Goal: Transaction & Acquisition: Purchase product/service

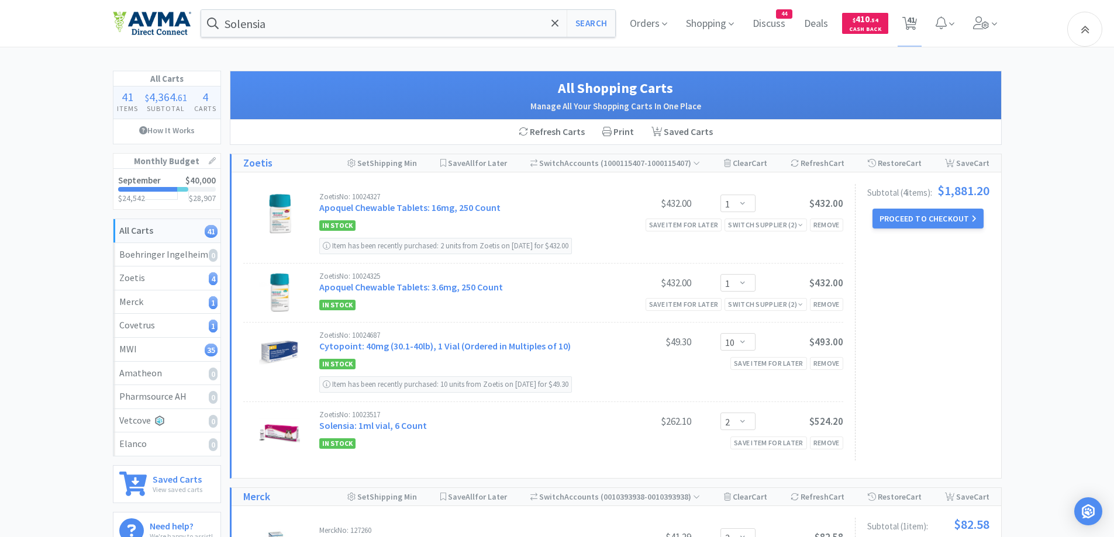
select select "1"
select select "10"
select select "2"
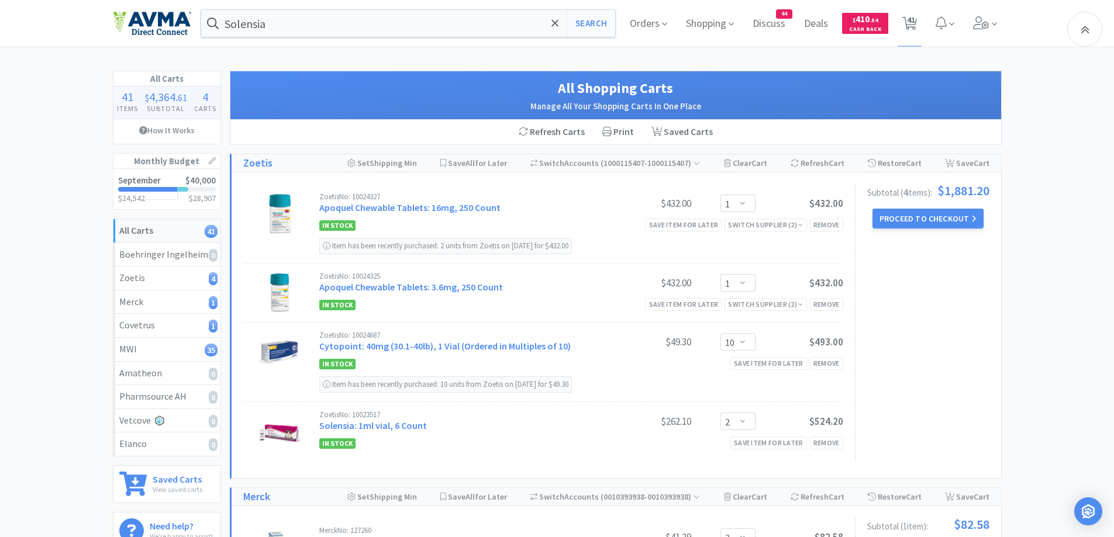
select select "1"
select select "2"
select select "3"
select select "1"
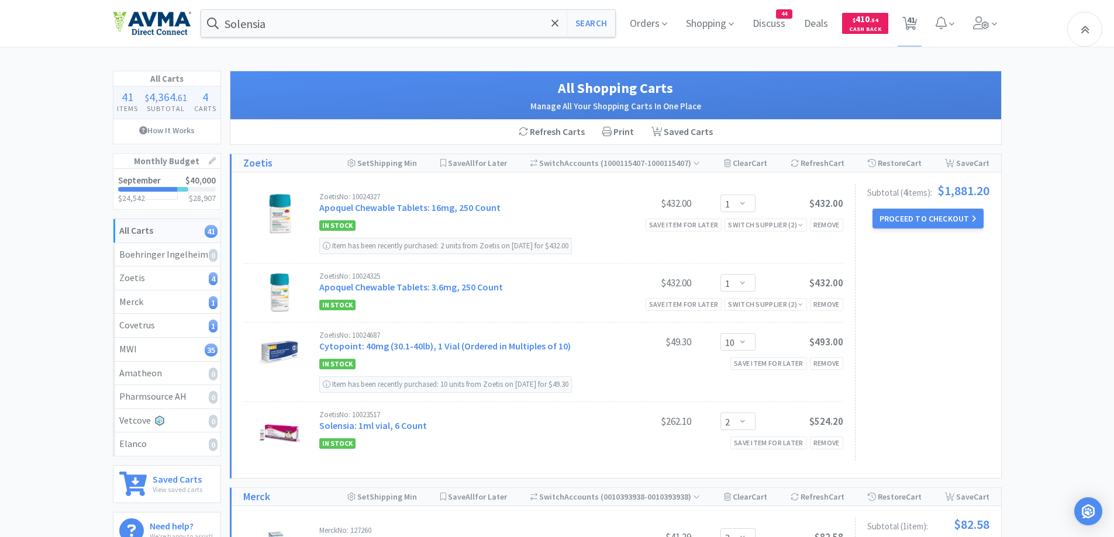
select select "25"
select select "1"
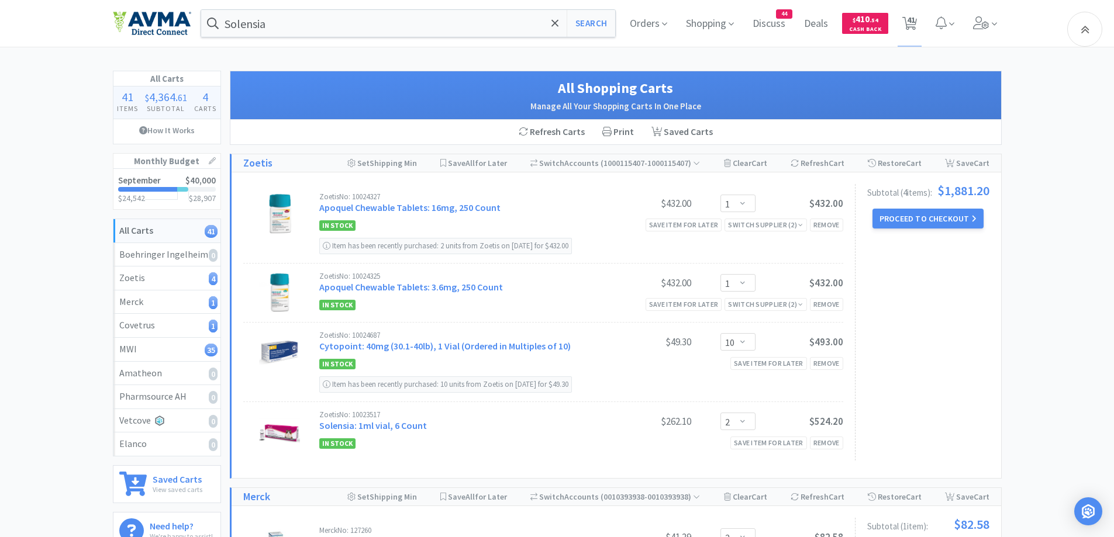
select select "1"
select select "20"
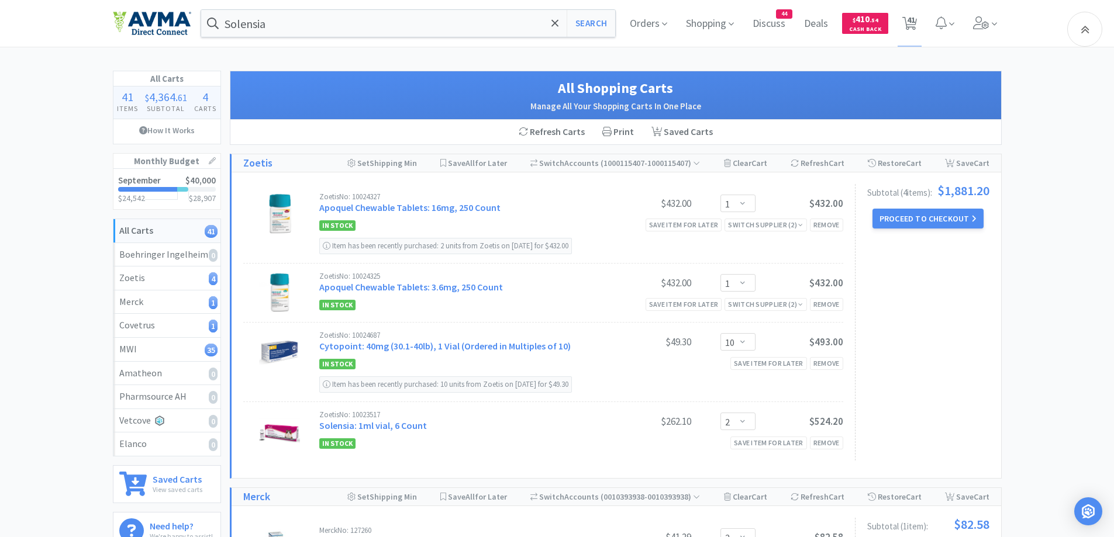
select select "1"
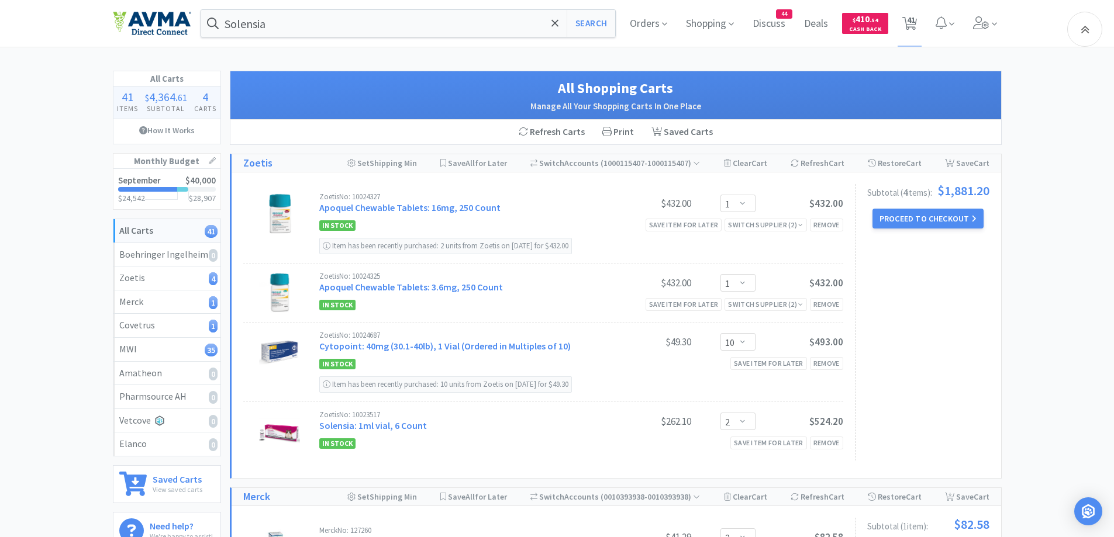
select select "1"
select select "10"
select select "1"
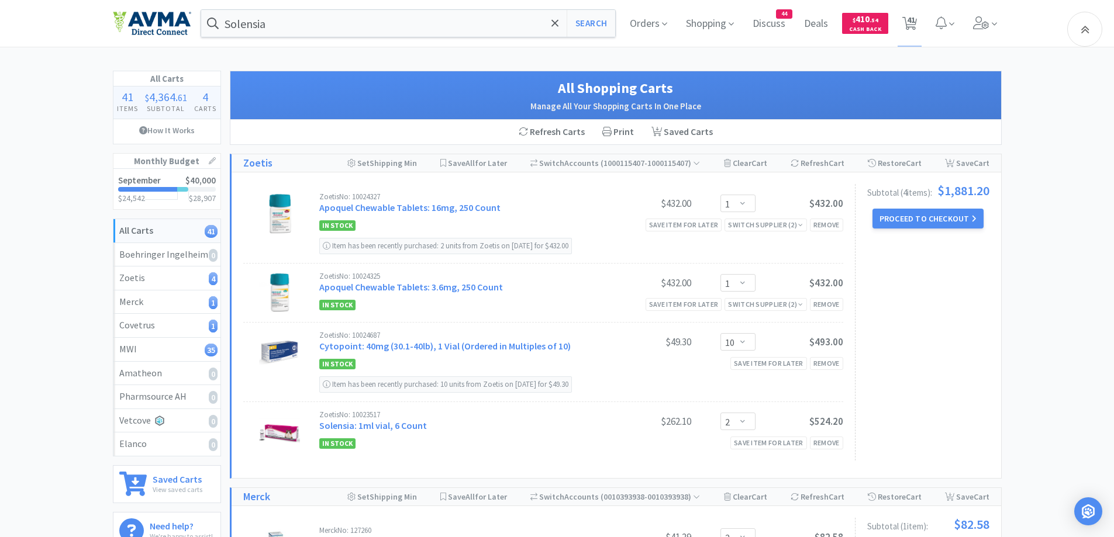
select select "1"
select select "5"
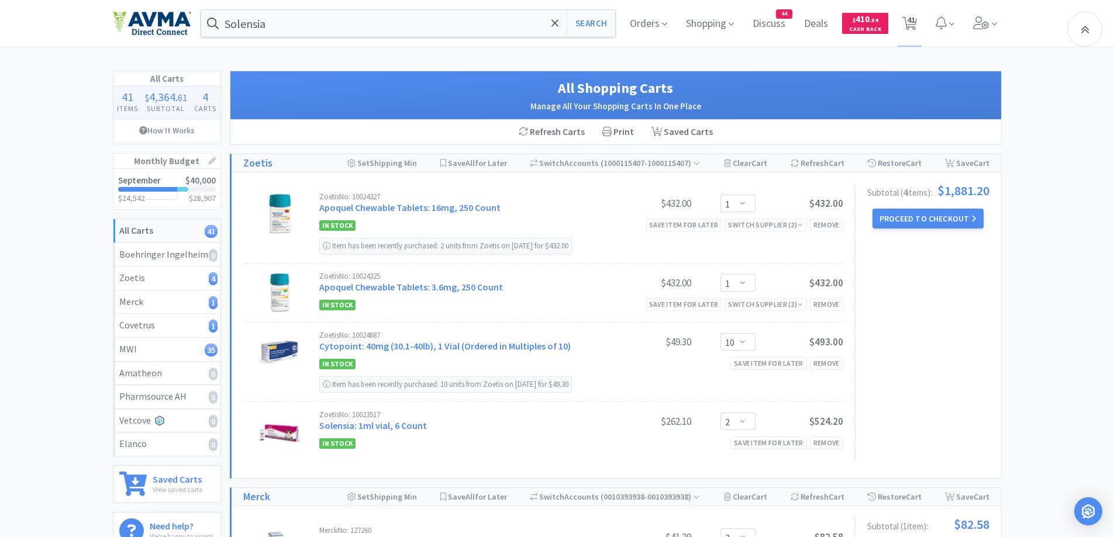
select select "1"
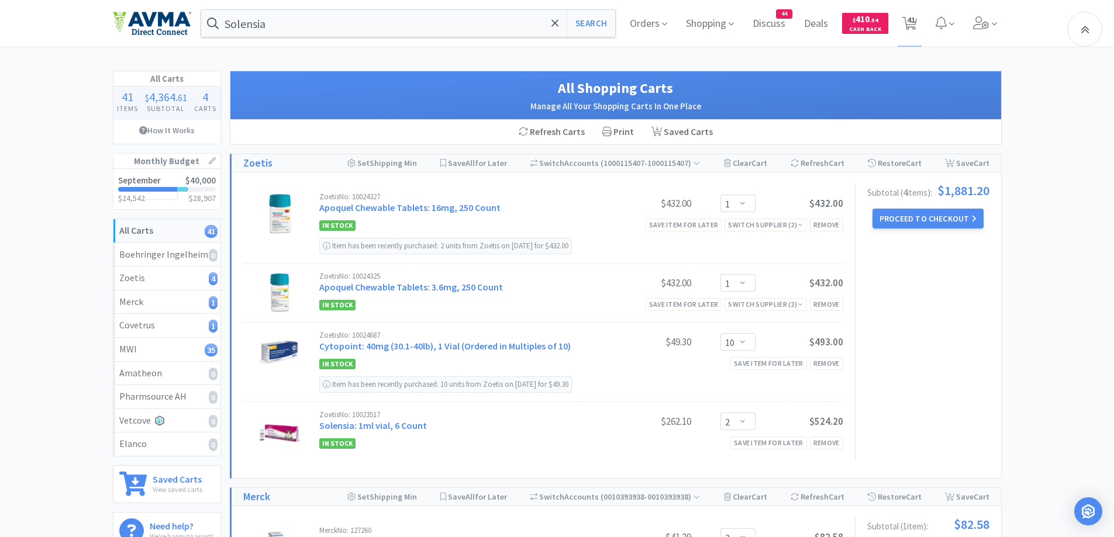
select select "1"
click at [318, 30] on input "Solensia" at bounding box center [408, 23] width 415 height 27
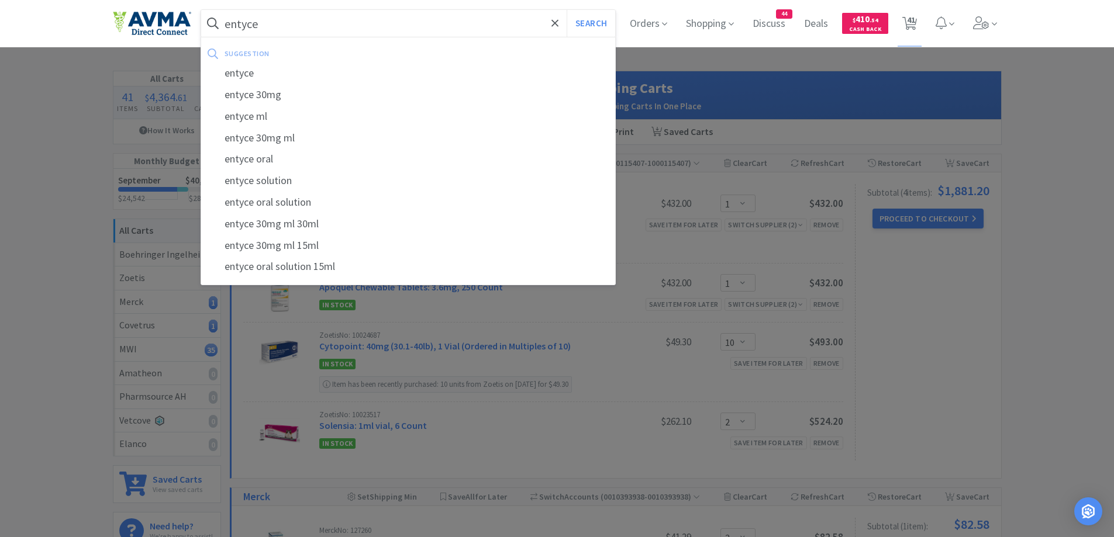
type input "entyce"
click at [567, 10] on button "Search" at bounding box center [591, 23] width 49 height 27
select select "1"
select select "2"
select select "3"
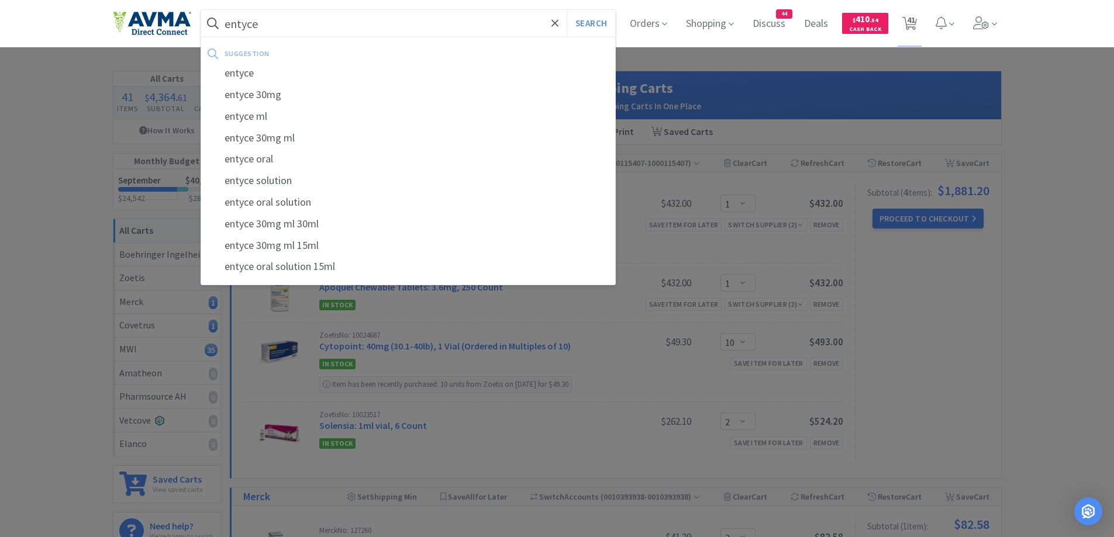
select select "1"
select select "25"
select select "1"
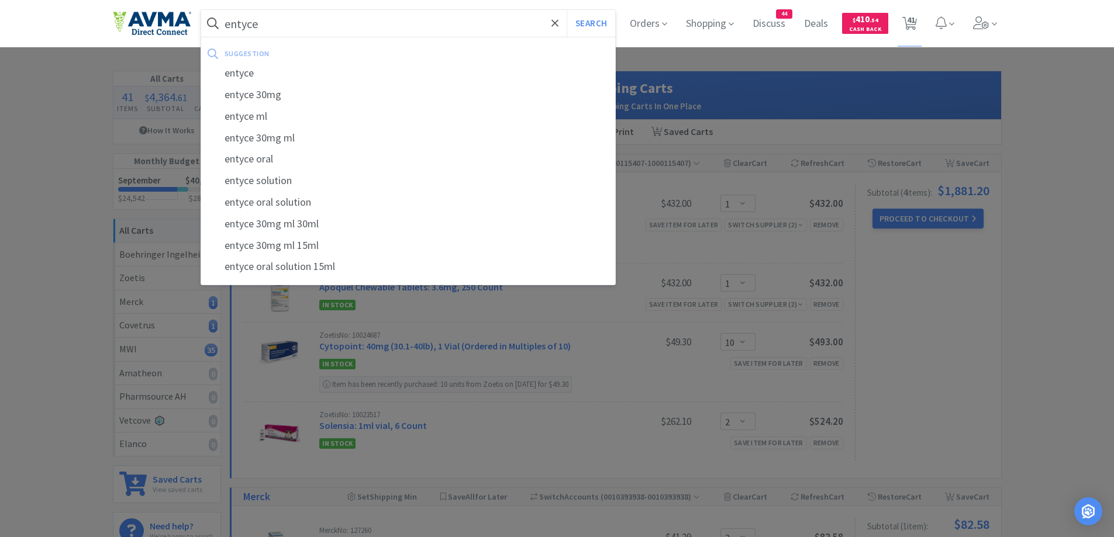
select select "1"
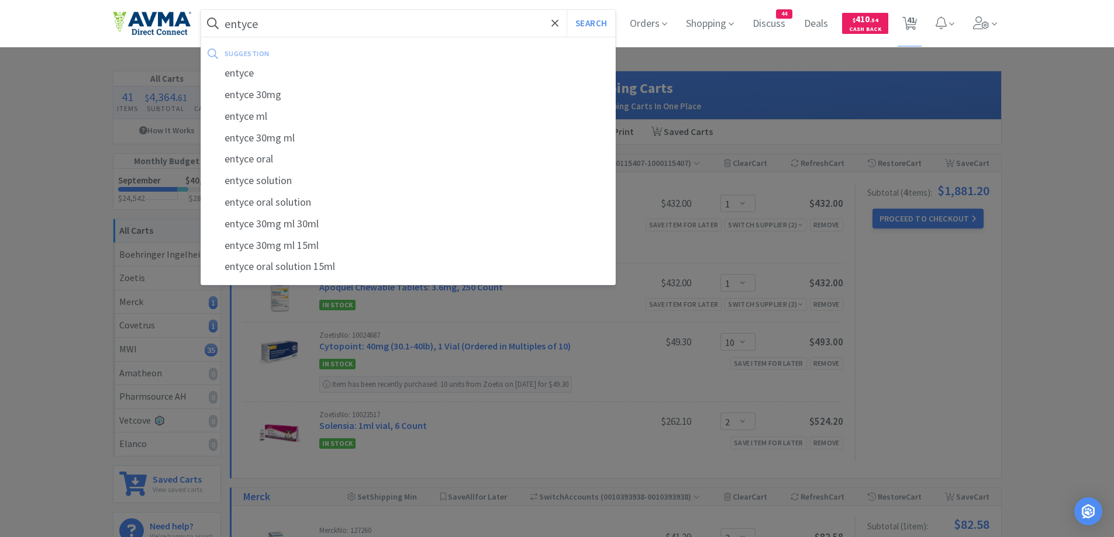
select select "1"
select select "20"
select select "1"
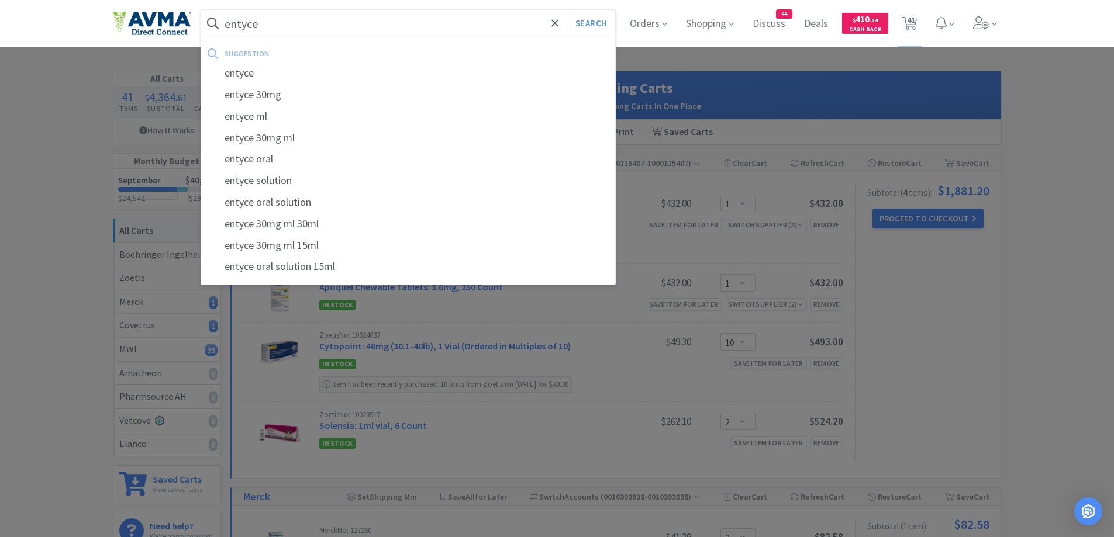
select select "1"
select select "10"
select select "1"
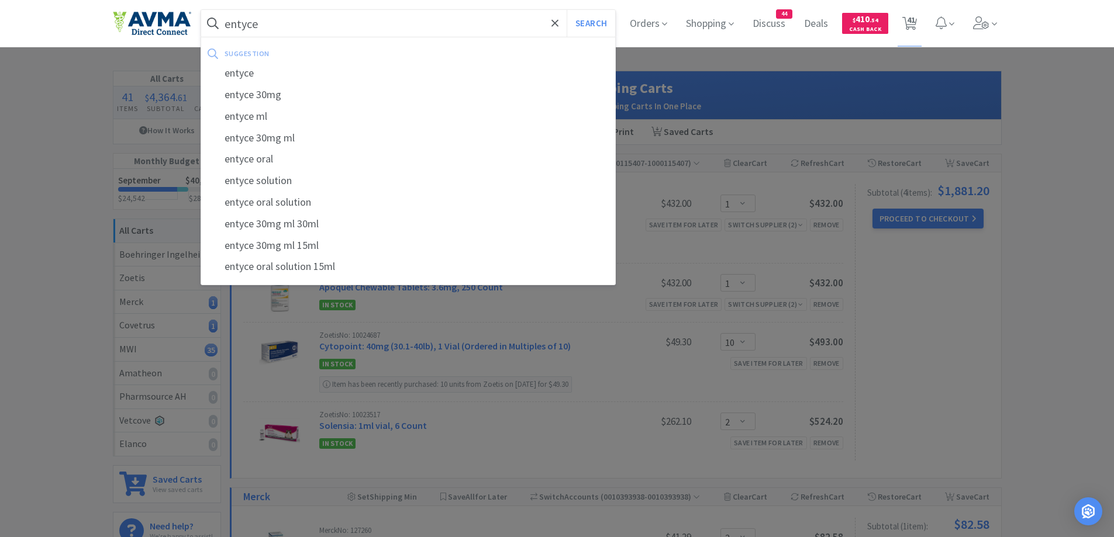
select select "1"
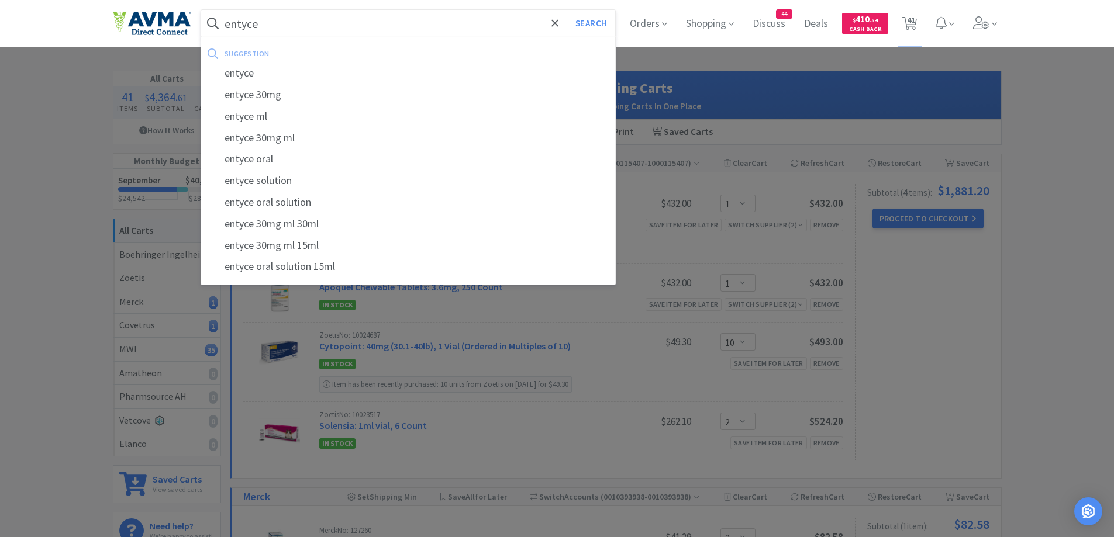
select select "1"
select select "5"
select select "1"
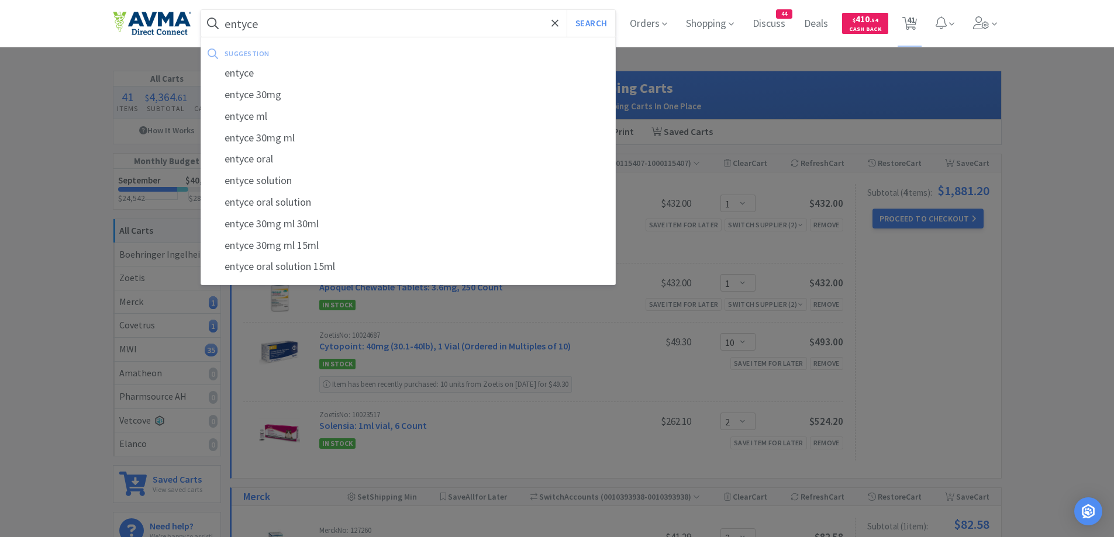
select select "1"
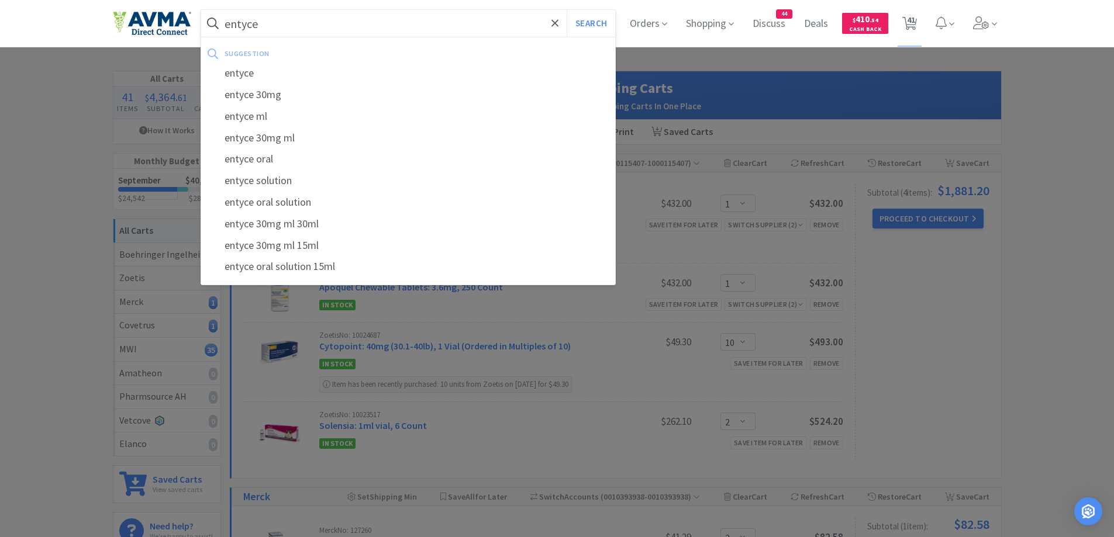
select select "10"
select select "2"
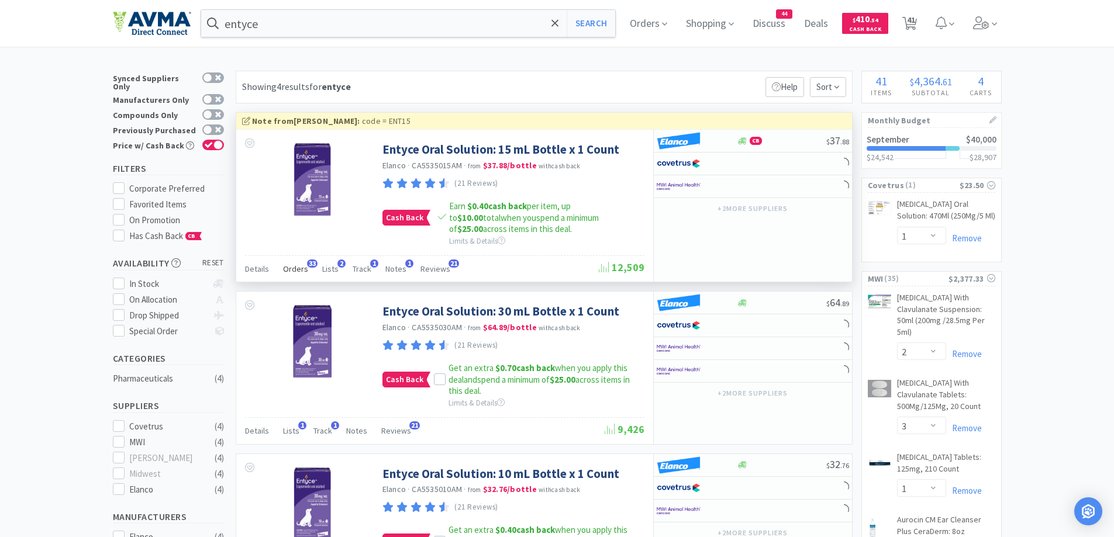
click at [302, 271] on span "Orders" at bounding box center [295, 269] width 25 height 11
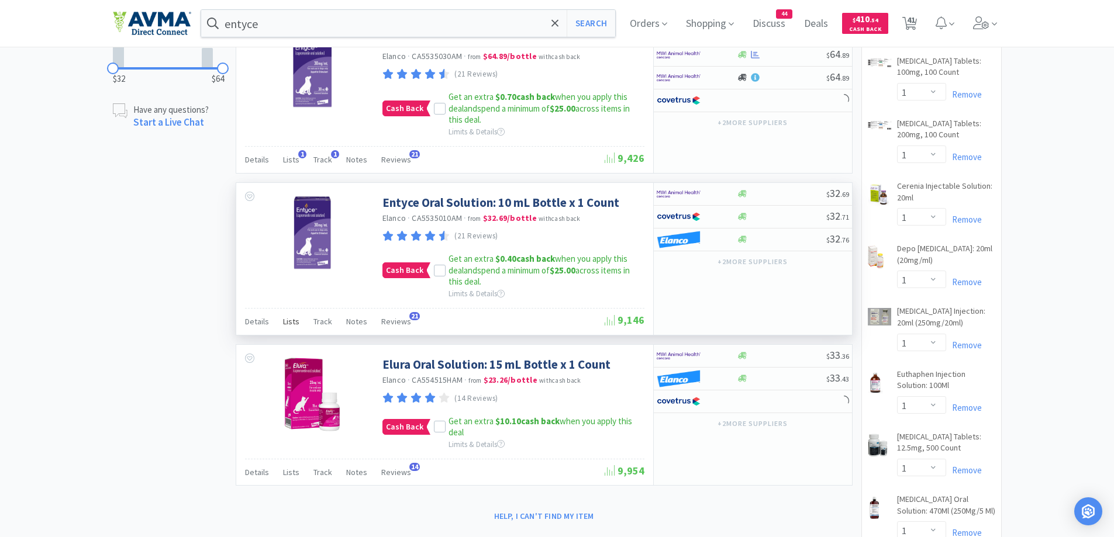
scroll to position [313, 616]
click at [289, 325] on span "Lists" at bounding box center [291, 321] width 16 height 11
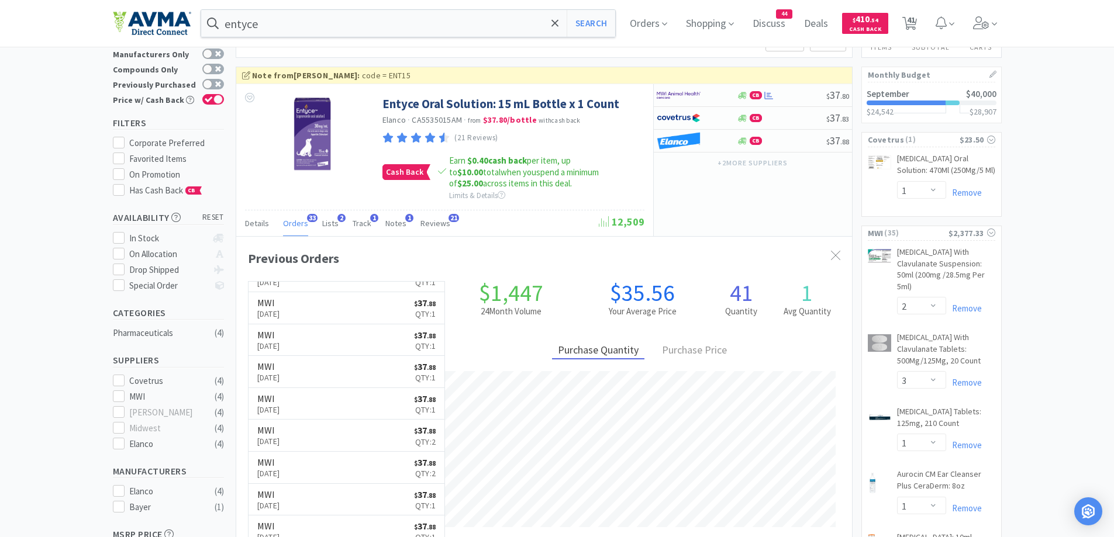
scroll to position [0, 0]
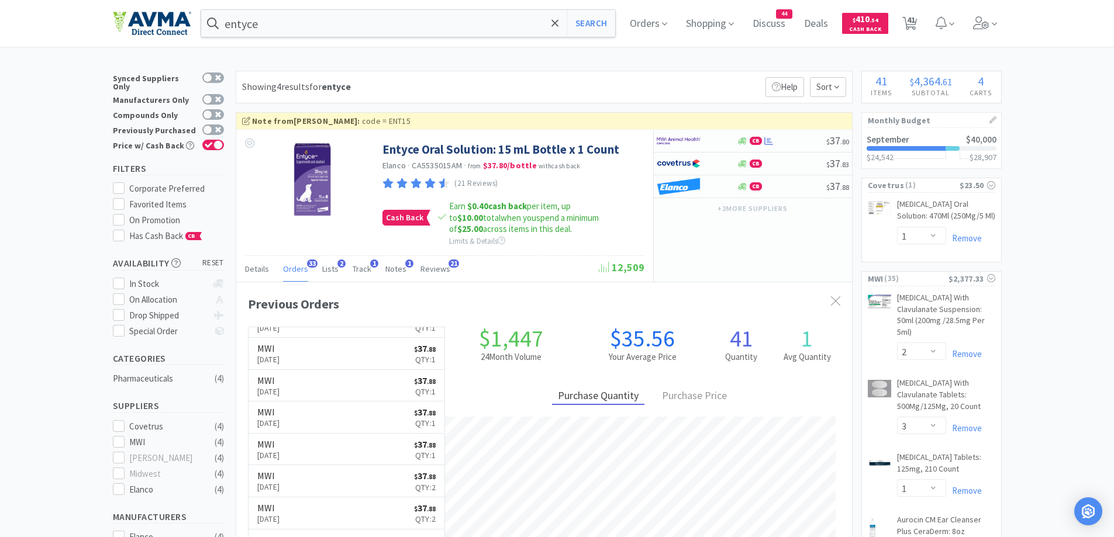
click at [585, 74] on div "Showing 4 results for entyce Filters Help Sort" at bounding box center [544, 87] width 617 height 33
click at [739, 139] on icon at bounding box center [742, 141] width 9 height 9
select select "1"
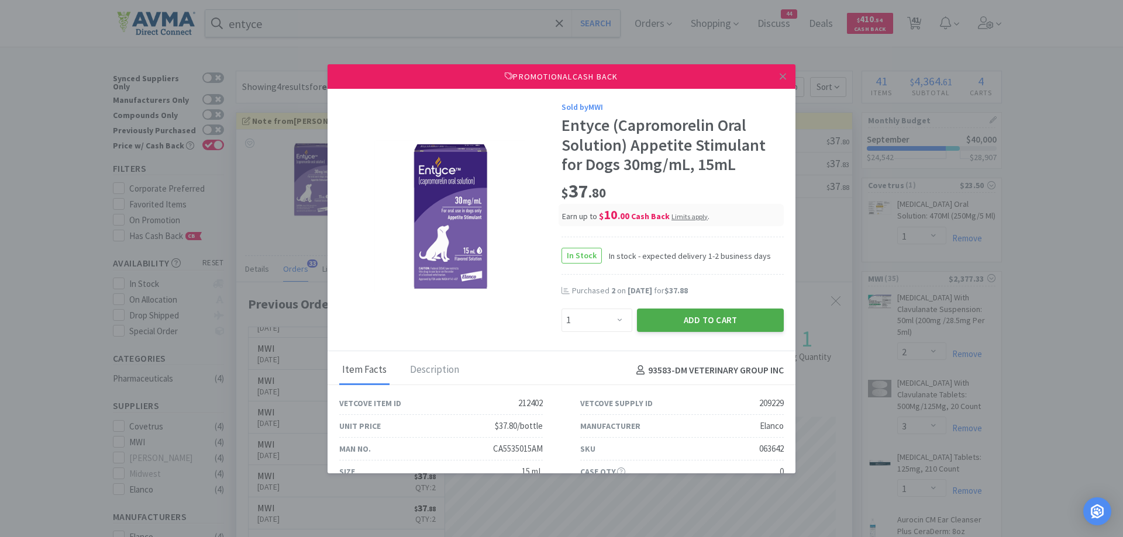
click at [688, 320] on button "Add to Cart" at bounding box center [710, 320] width 147 height 23
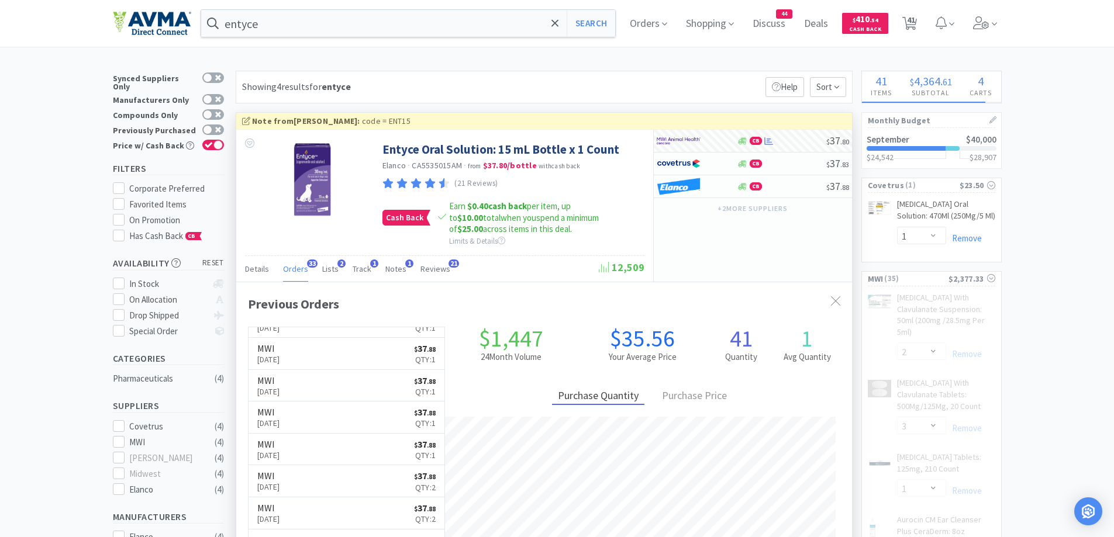
select select "1"
select select "20"
select select "1"
select select "10"
select select "1"
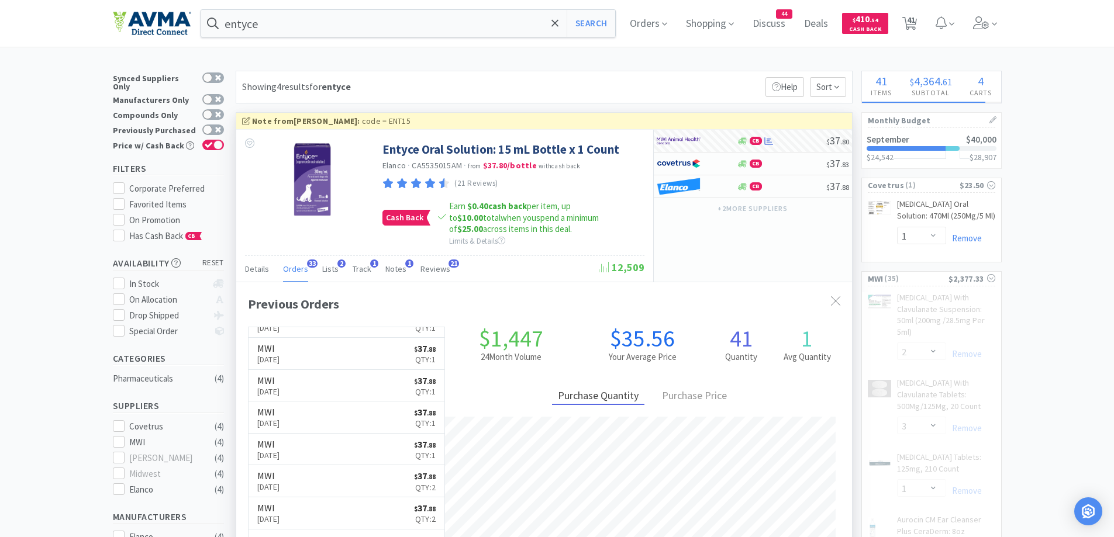
select select "5"
select select "1"
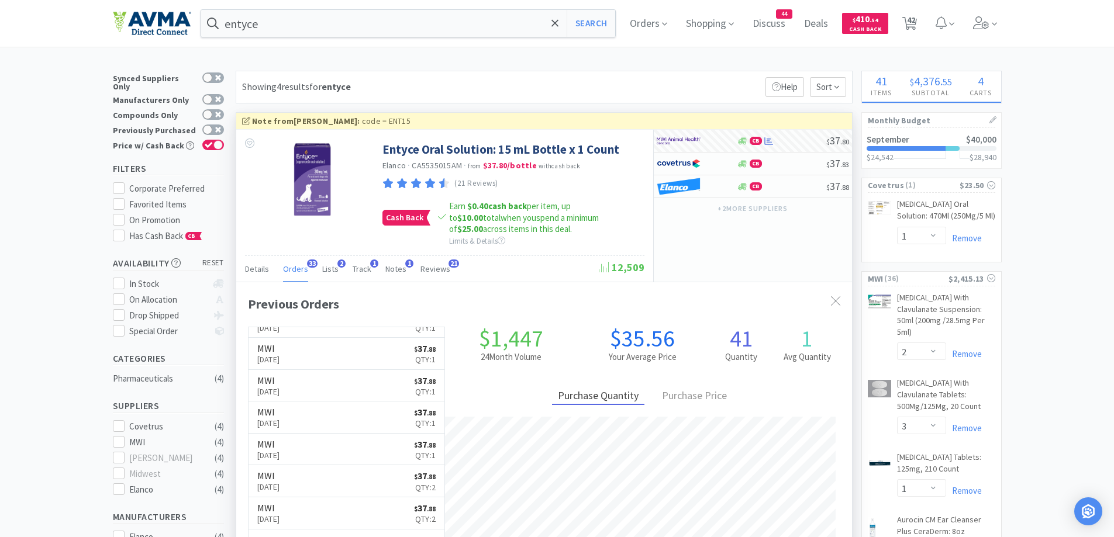
scroll to position [313, 616]
click at [678, 72] on div "Showing 4 results for entyce Filters Help Sort" at bounding box center [544, 87] width 617 height 33
click at [674, 75] on div "Showing 4 results for entyce Filters Help Sort" at bounding box center [544, 87] width 617 height 33
click at [922, 19] on span "42" at bounding box center [910, 23] width 24 height 47
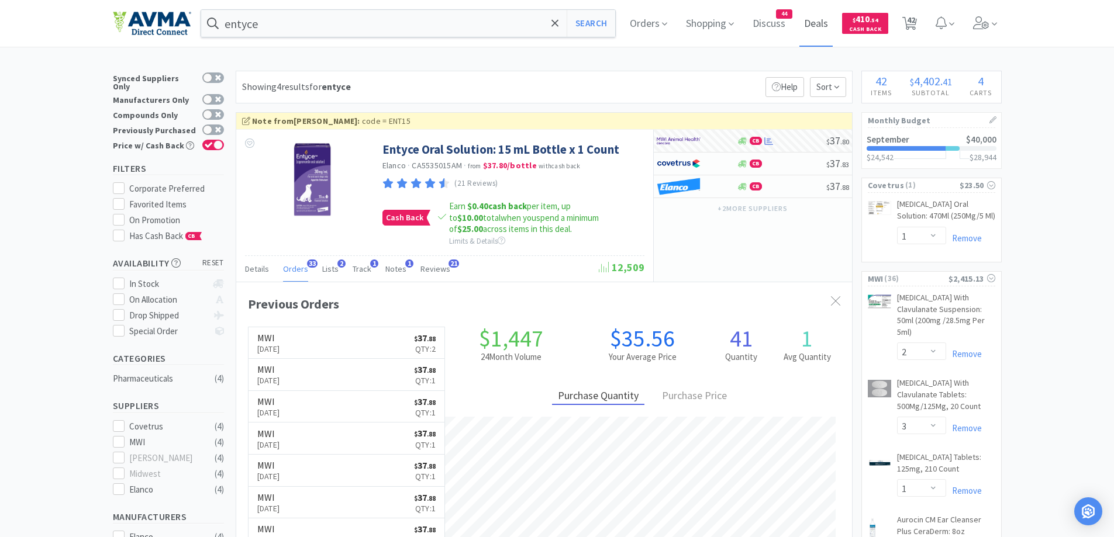
select select "1"
select select "10"
select select "2"
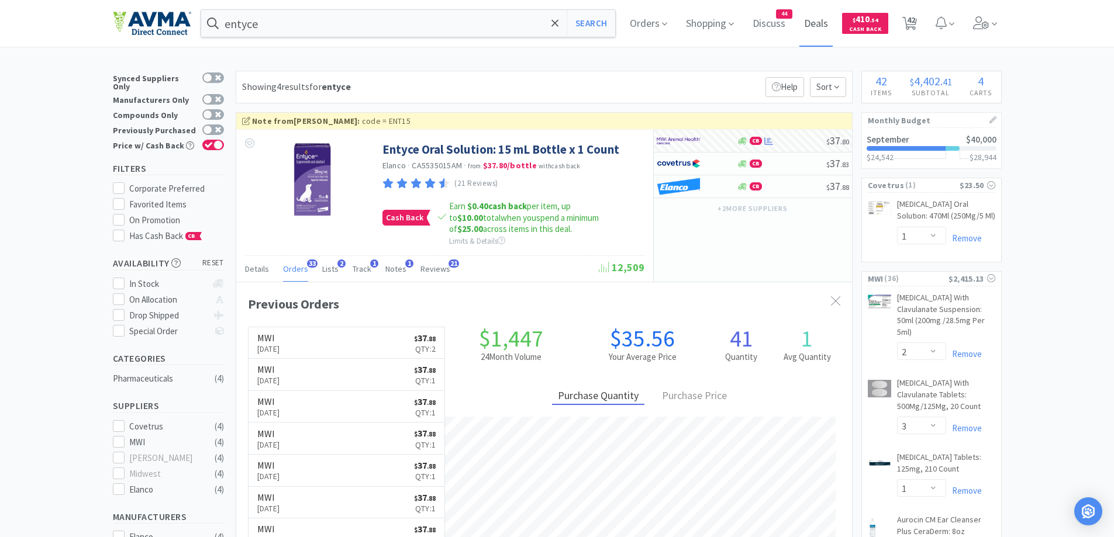
select select "1"
select select "2"
select select "3"
select select "1"
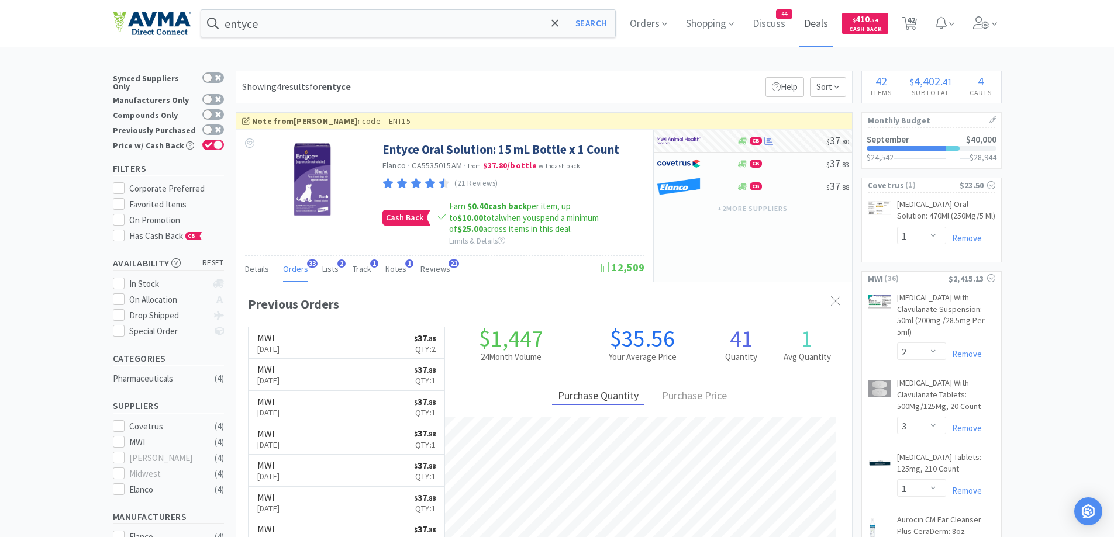
select select "25"
select select "1"
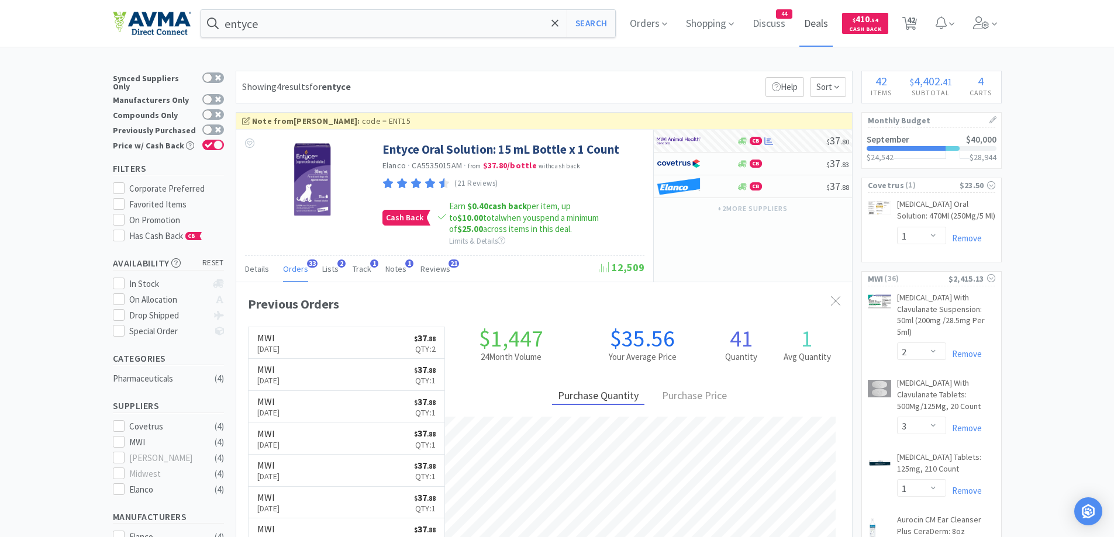
select select "1"
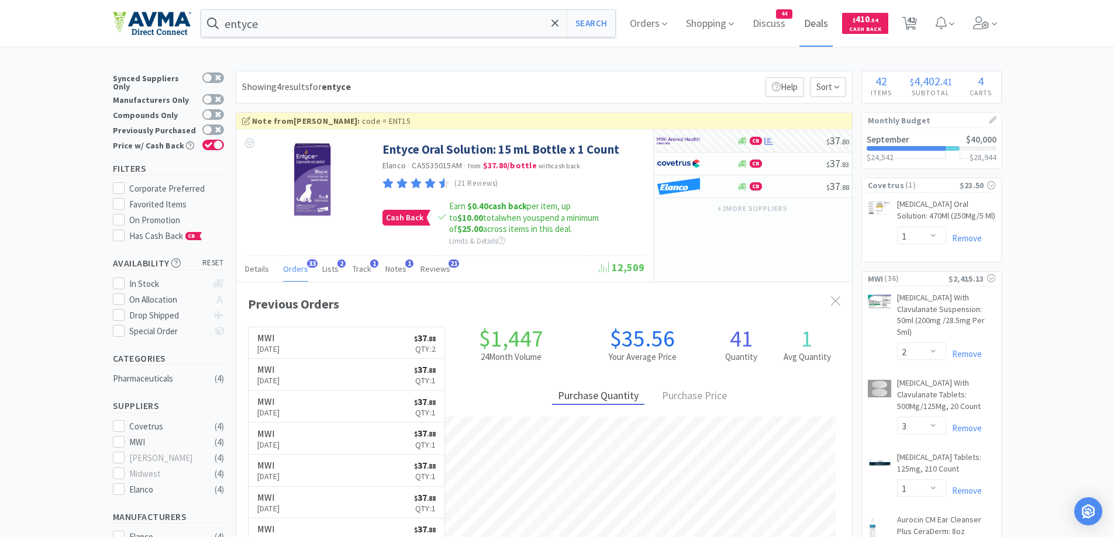
select select "20"
select select "1"
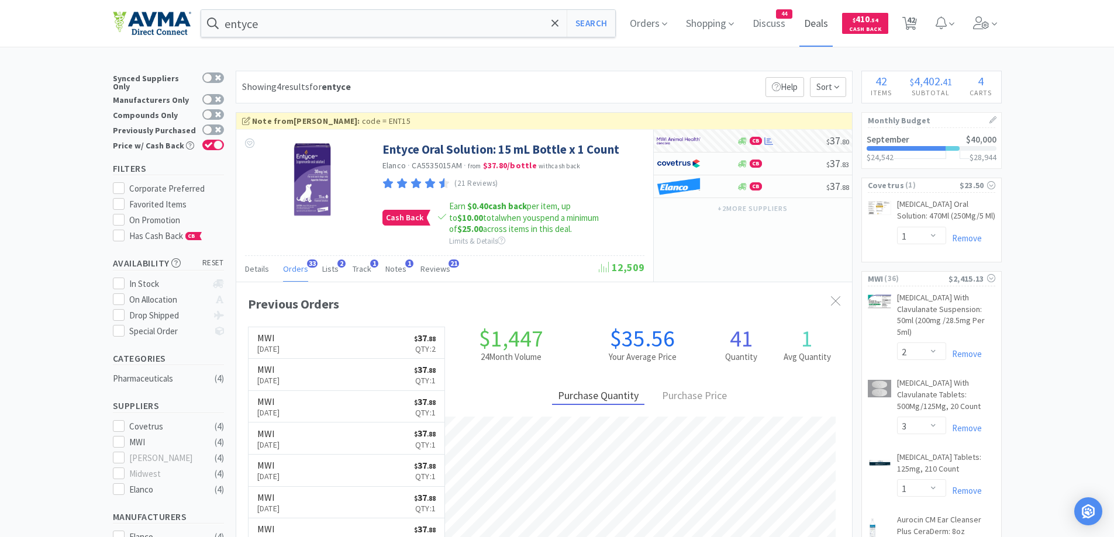
select select "1"
select select "10"
select select "1"
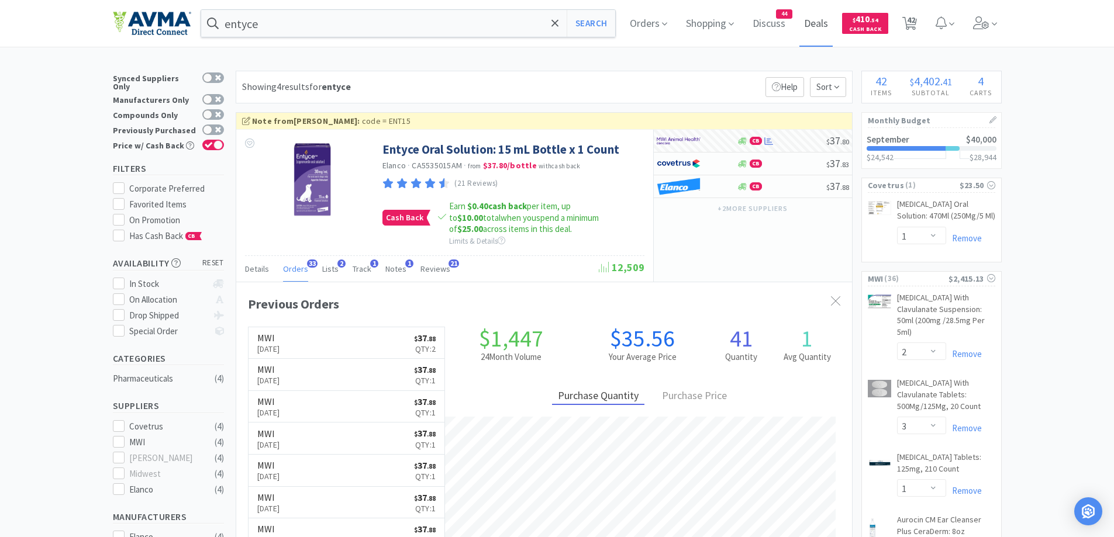
select select "1"
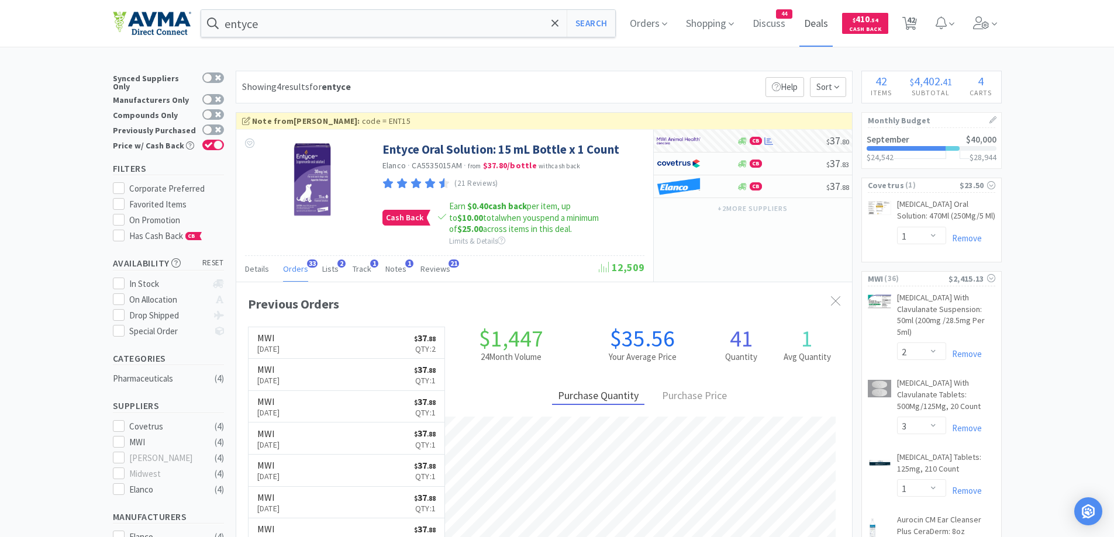
select select "5"
select select "1"
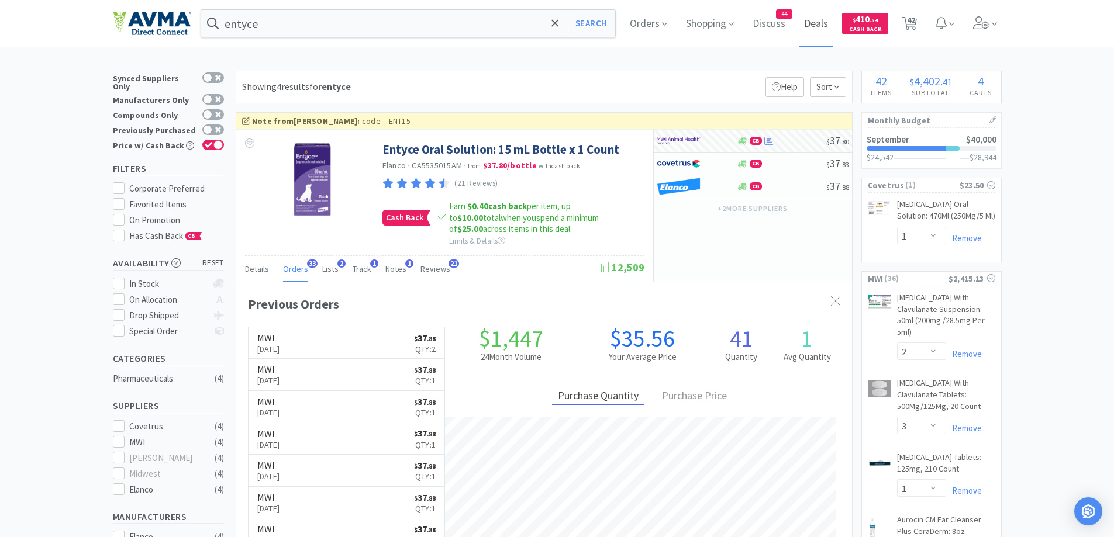
select select "1"
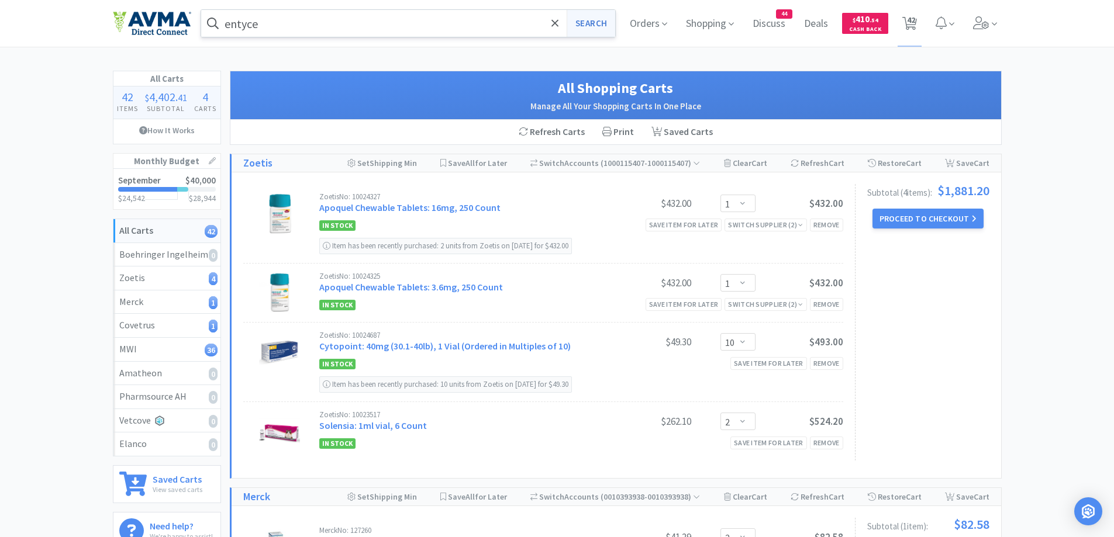
click at [579, 29] on button "Search" at bounding box center [591, 23] width 49 height 27
select select "1"
select select "2"
select select "3"
select select "1"
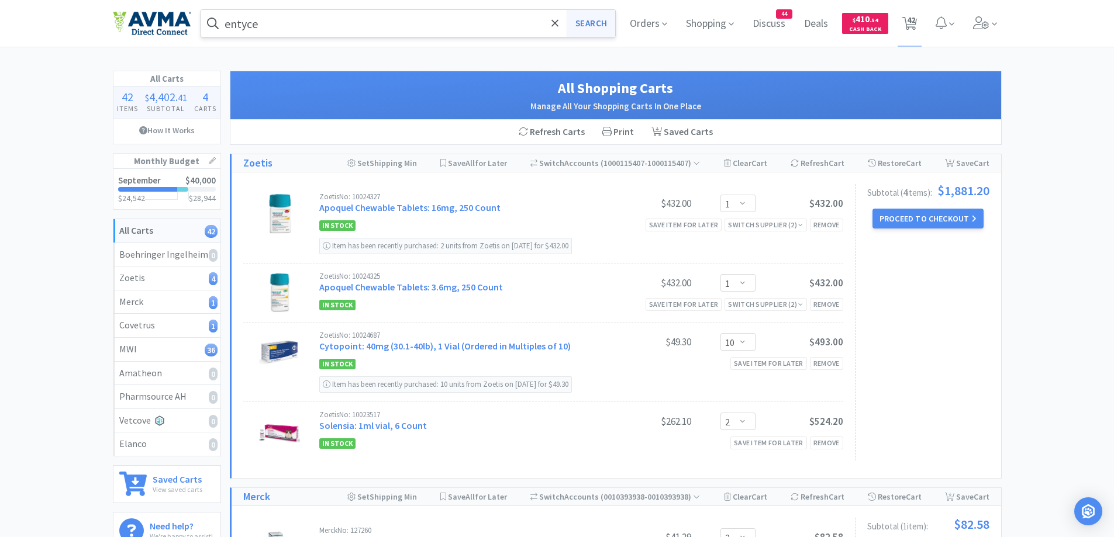
select select "1"
select select "25"
select select "1"
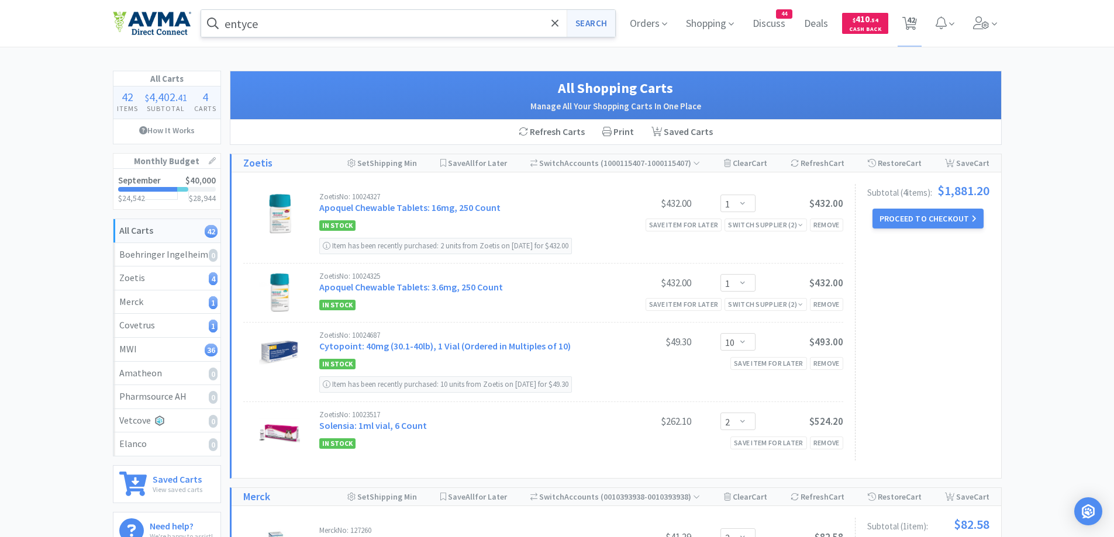
select select "1"
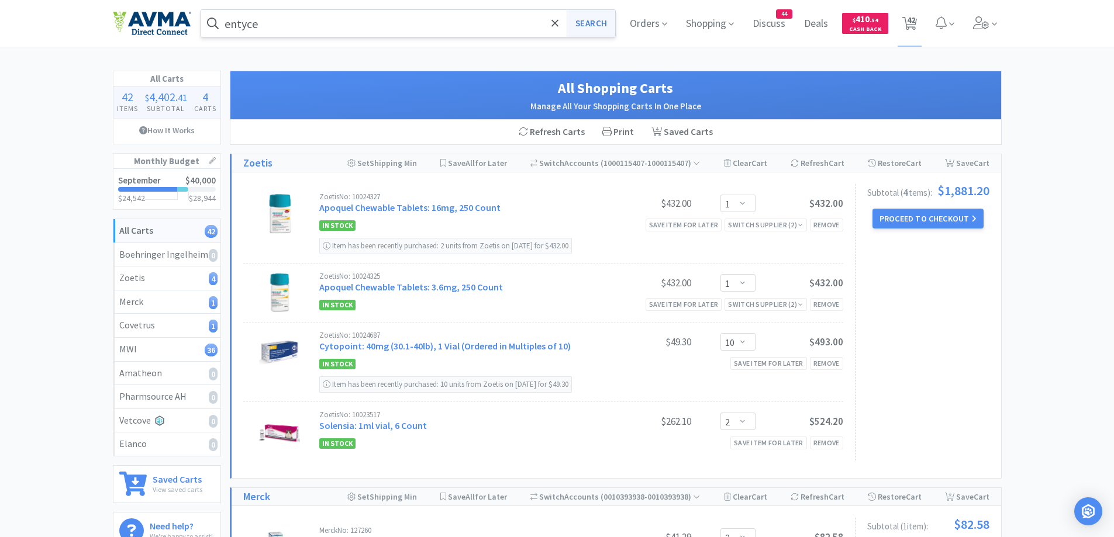
select select "1"
select select "20"
select select "1"
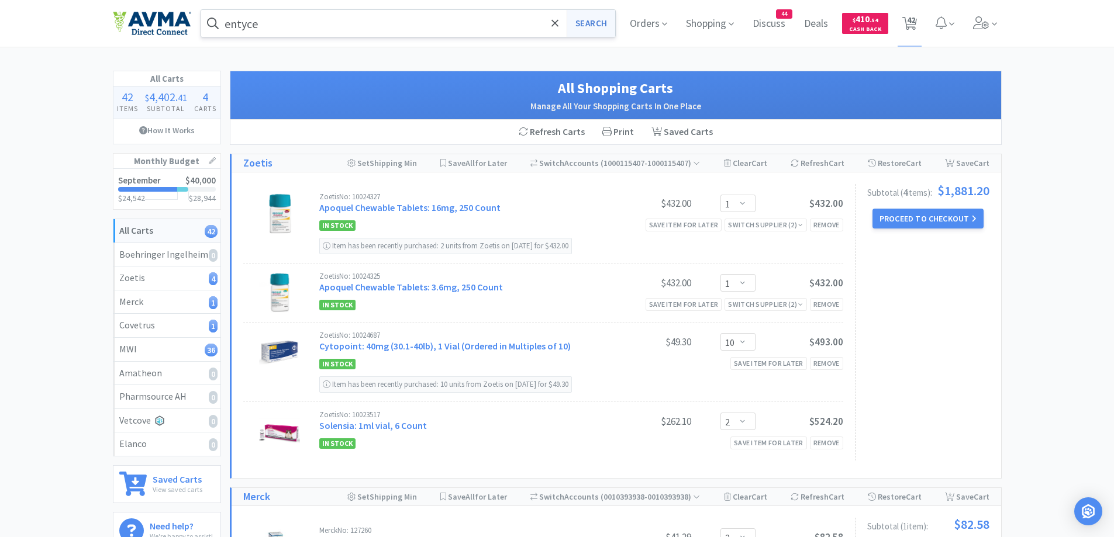
select select "1"
select select "10"
select select "1"
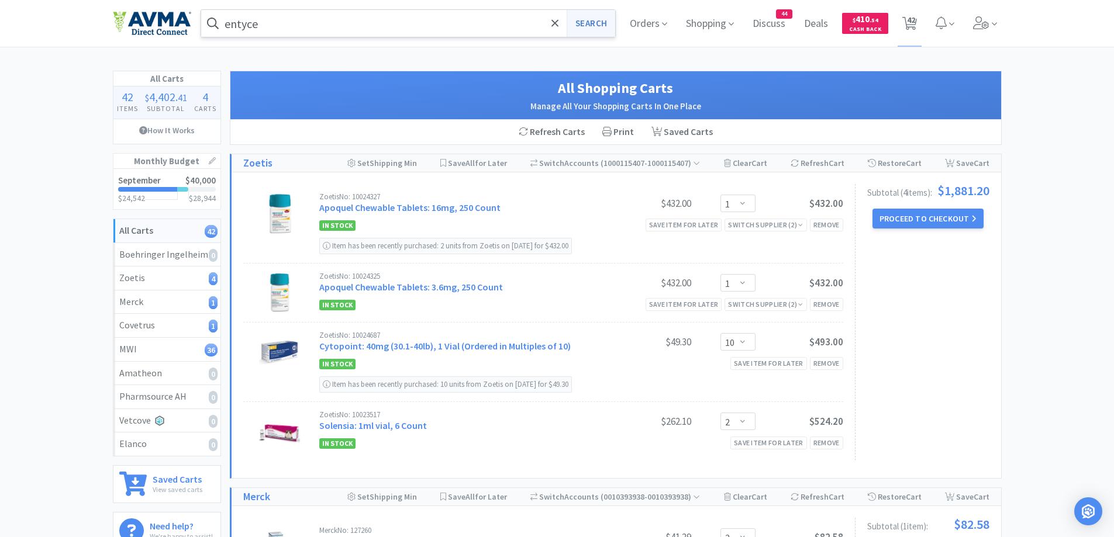
select select "1"
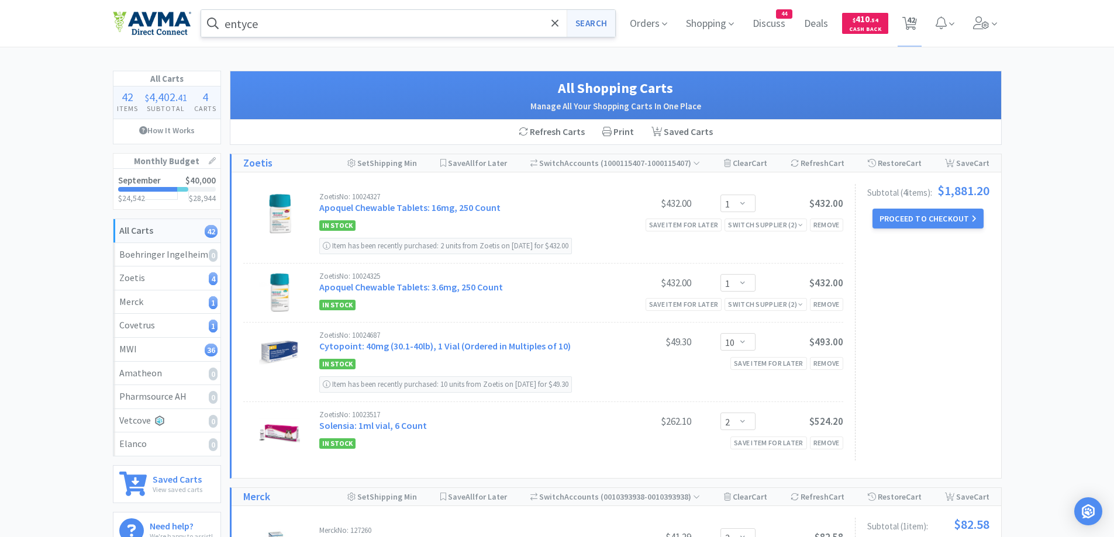
select select "1"
select select "5"
select select "1"
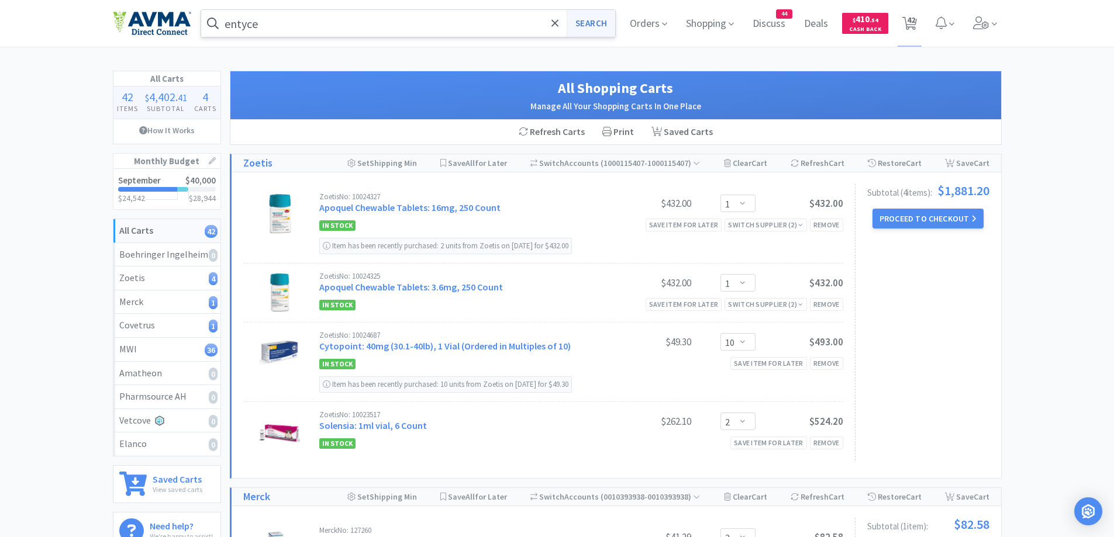
select select "1"
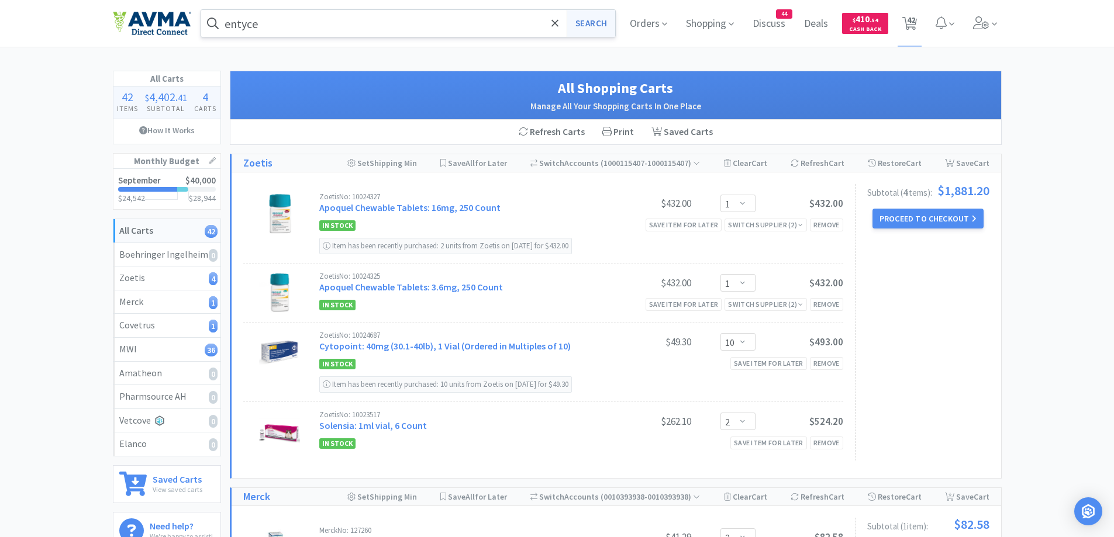
select select "10"
select select "2"
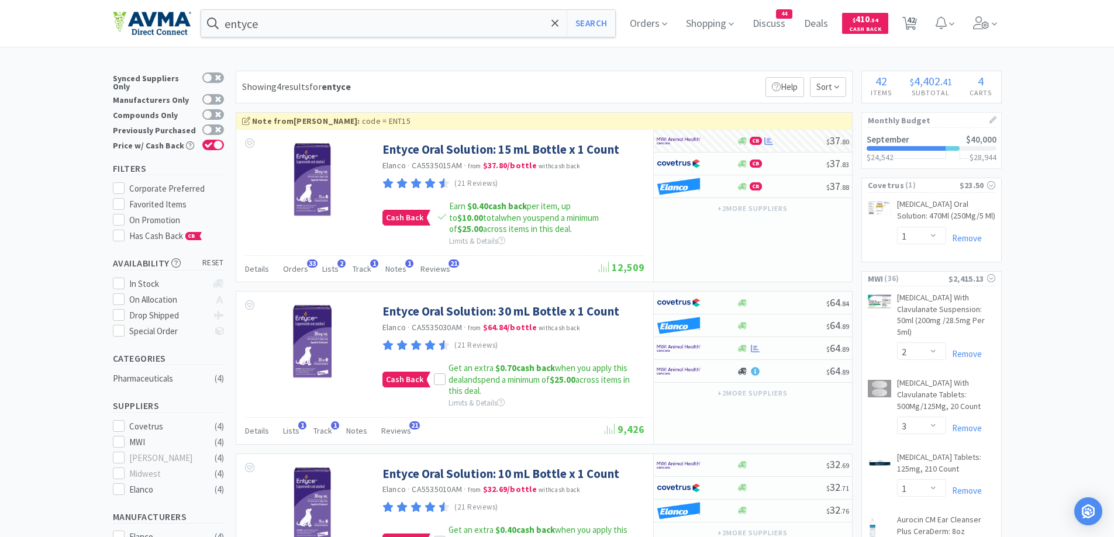
click at [915, 24] on span "42" at bounding box center [911, 19] width 8 height 47
select select "1"
select select "10"
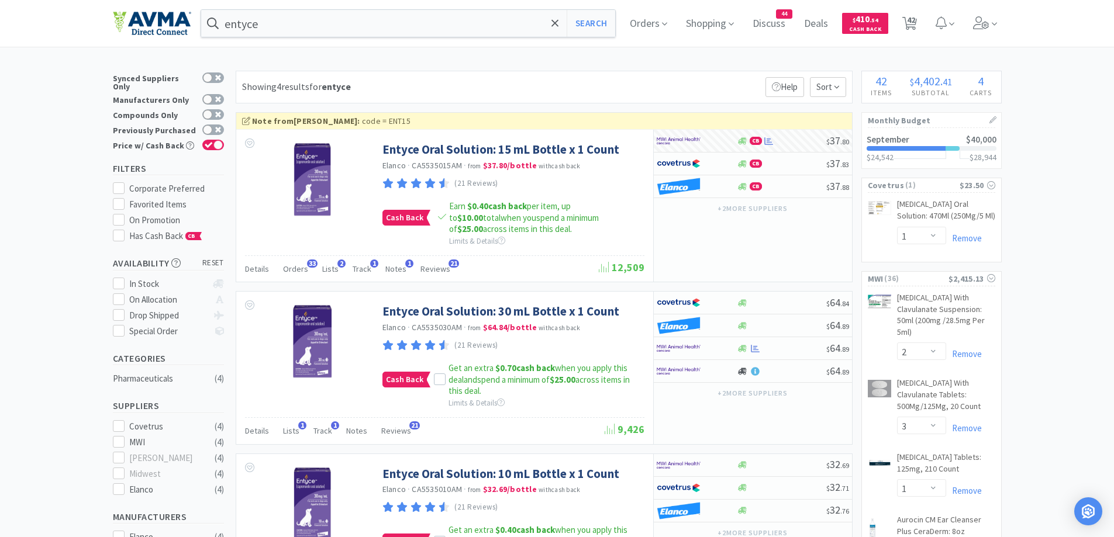
select select "2"
select select "1"
select select "2"
select select "3"
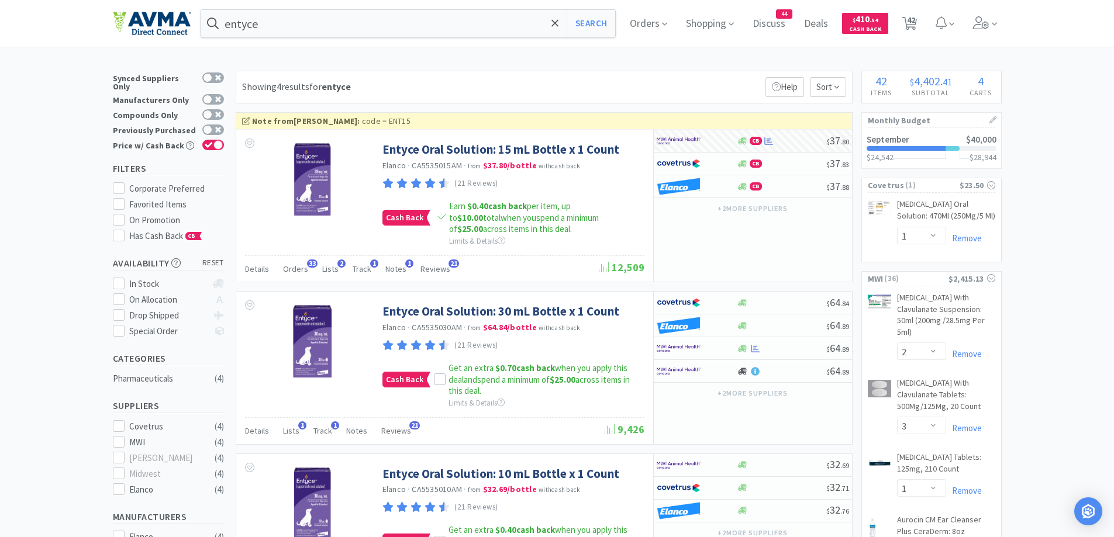
select select "1"
select select "25"
select select "1"
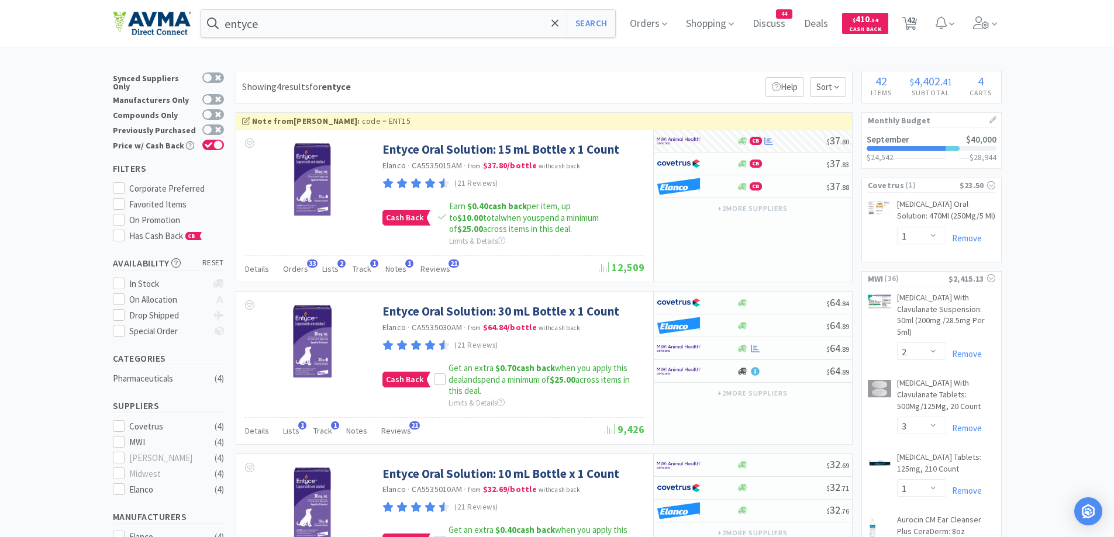
select select "1"
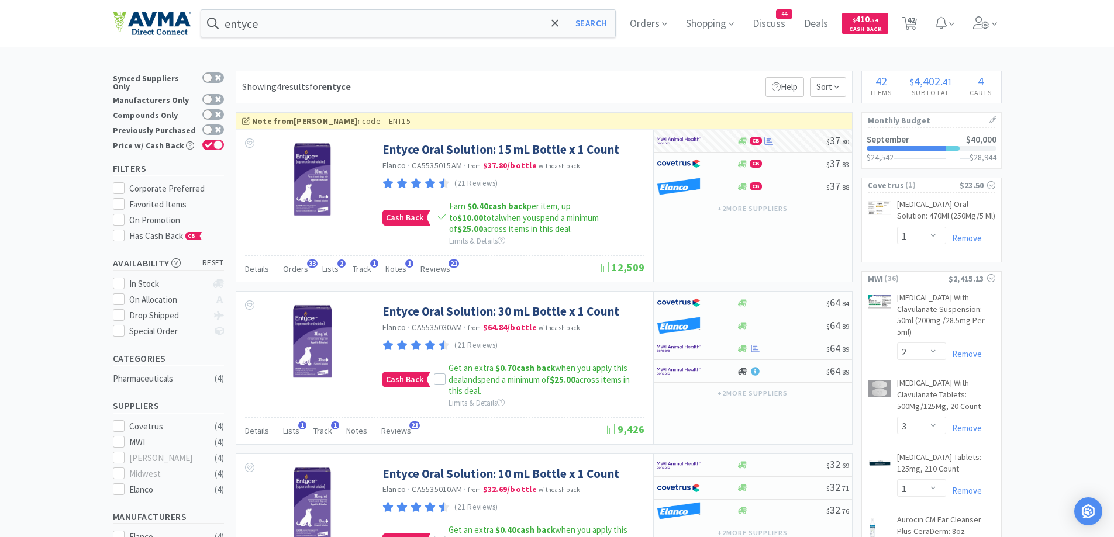
select select "1"
select select "20"
select select "1"
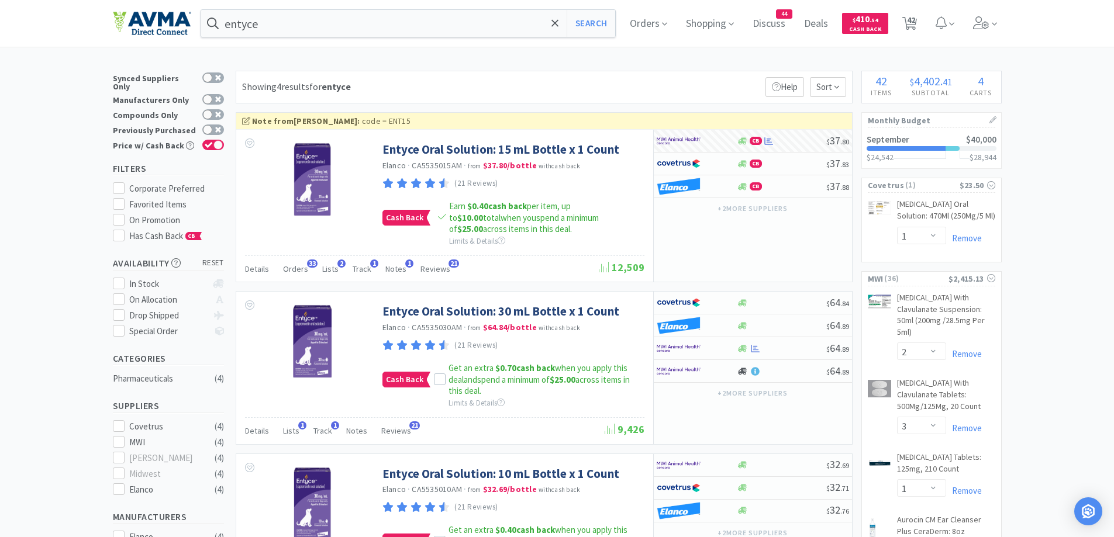
select select "1"
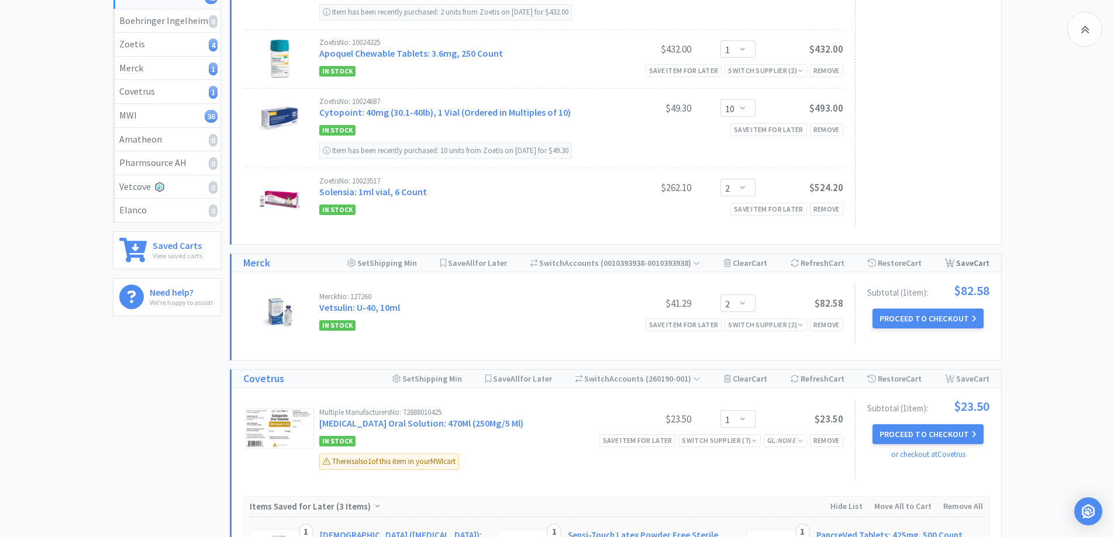
scroll to position [351, 0]
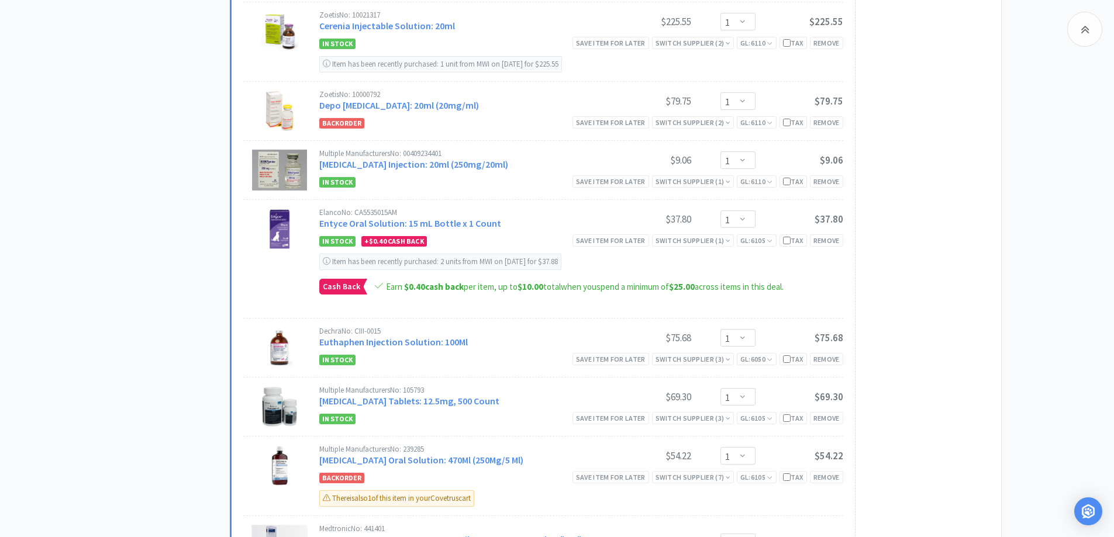
scroll to position [1403, 0]
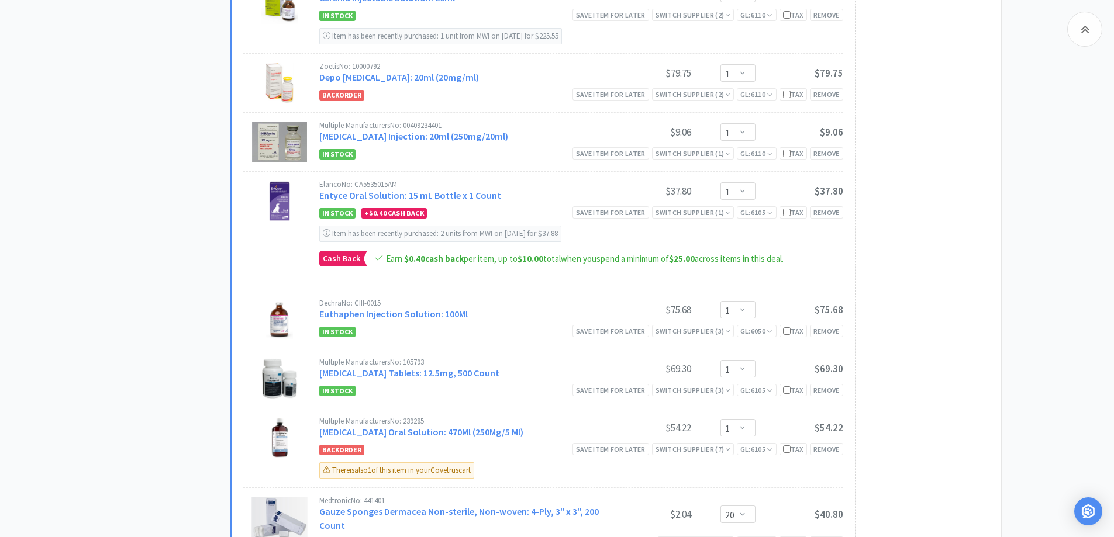
click at [227, 254] on div "All Carts 42 Items $ 4,402 . 41 Subtotal 4 Carts How It Works Monthly Budget Se…" at bounding box center [171, 487] width 117 height 3640
click at [1091, 281] on div "All Carts 42 Items $ 4,402 . 41 Subtotal 4 Carts How It Works Monthly Budget Se…" at bounding box center [557, 487] width 1114 height 3640
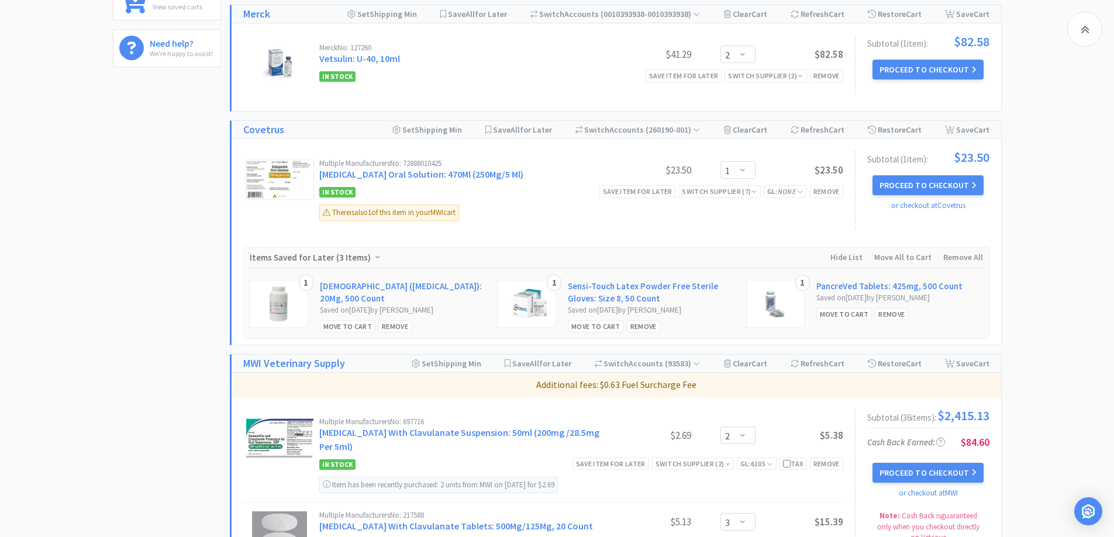
scroll to position [580, 0]
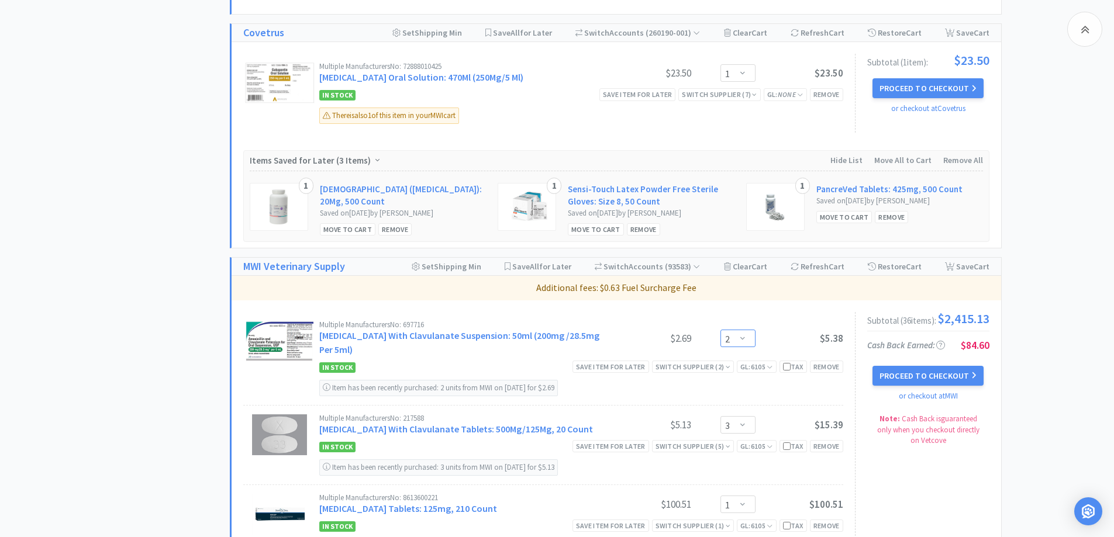
click at [741, 343] on select "Enter Quantity 1 2 3 4 5 6 7 8 9 10 11 12 13 14 15 16 17 18 19 20 Enter Quantity" at bounding box center [737, 339] width 35 height 18
click at [720, 330] on select "Enter Quantity 1 2 3 4 5 6 7 8 9 10 11 12 13 14 15 16 17 18 19 20 Enter Quantity" at bounding box center [737, 339] width 35 height 18
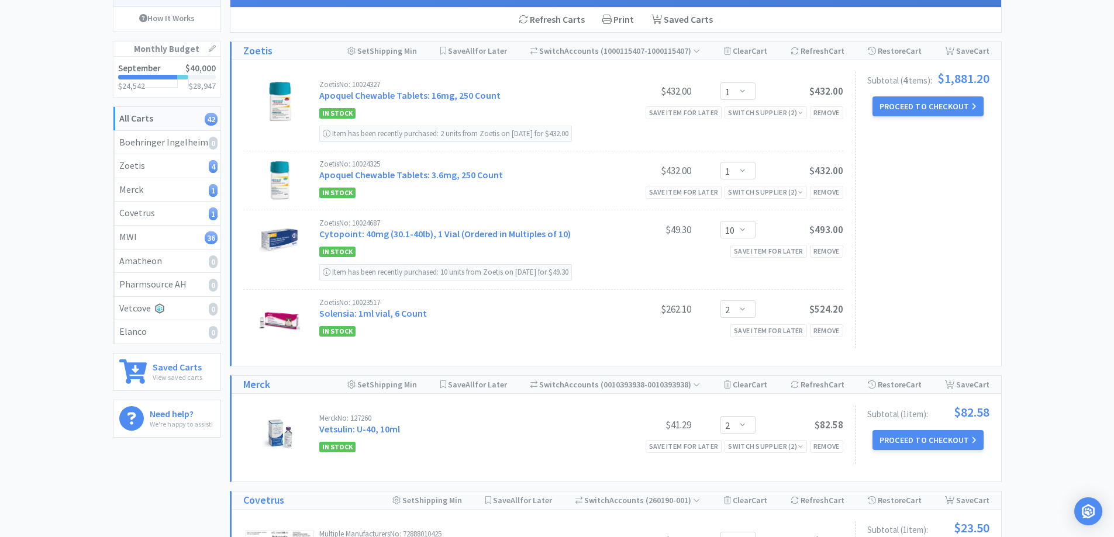
scroll to position [0, 0]
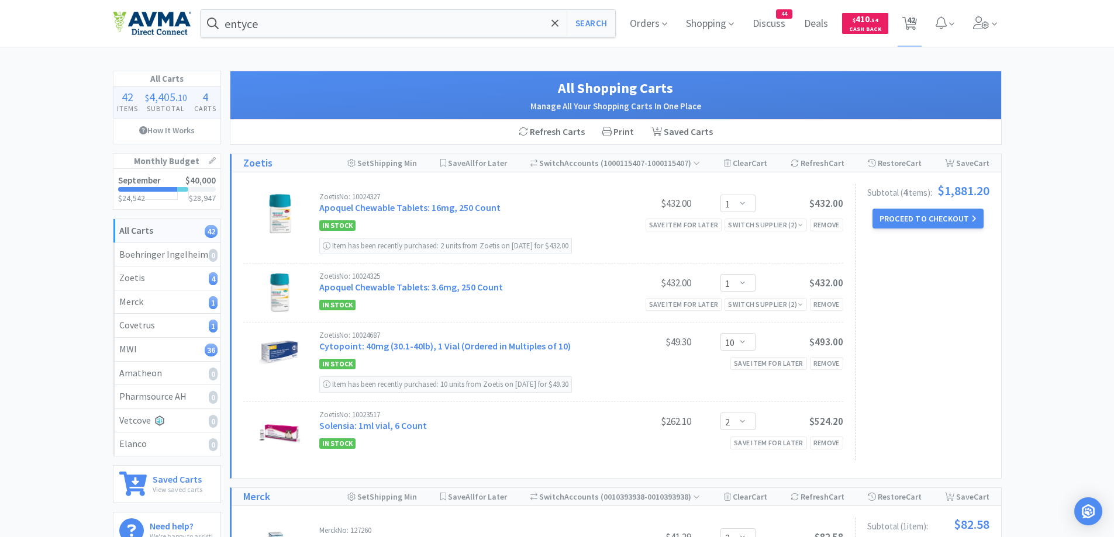
drag, startPoint x: 73, startPoint y: 143, endPoint x: 25, endPoint y: 174, distance: 57.1
